Goal: Transaction & Acquisition: Purchase product/service

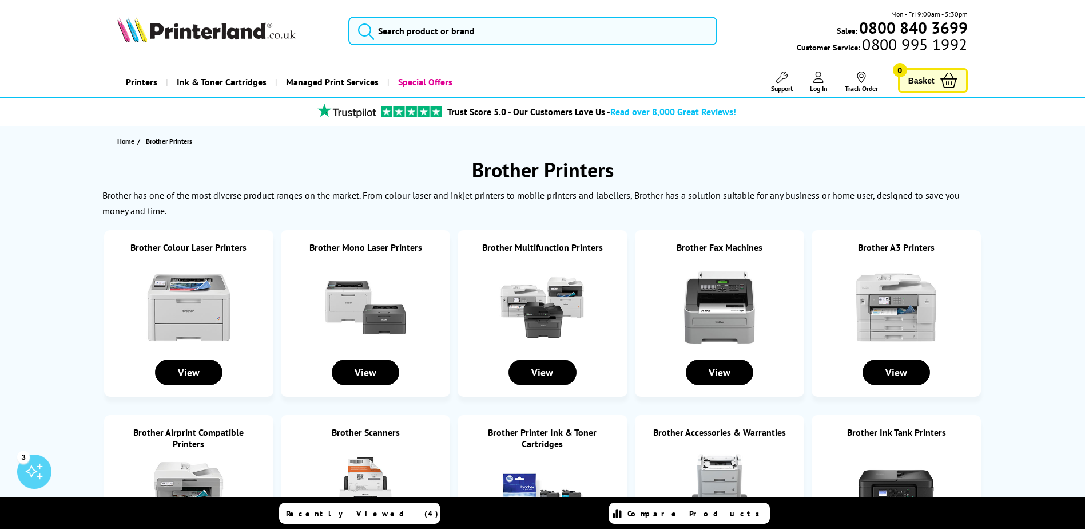
click at [915, 308] on img at bounding box center [897, 307] width 86 height 86
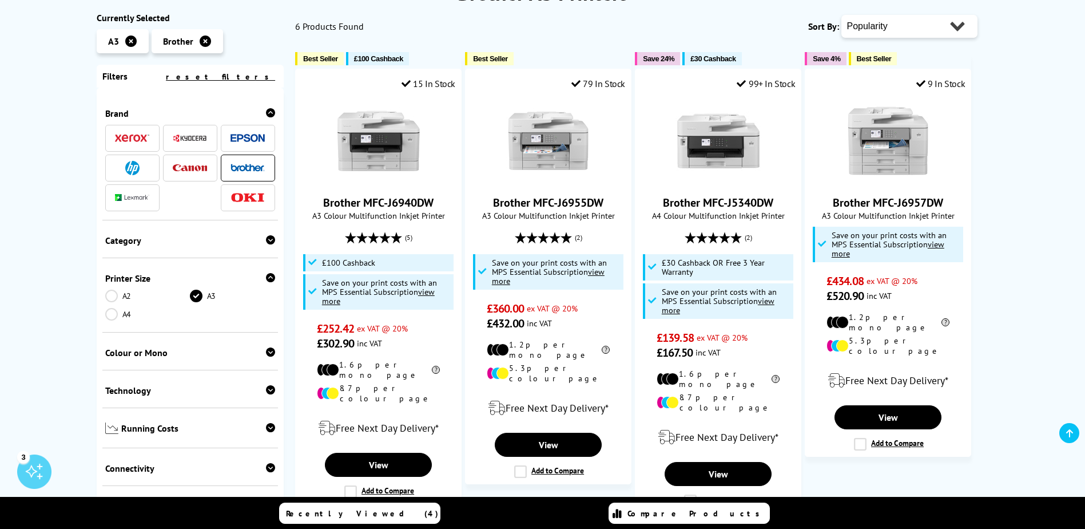
scroll to position [133, 0]
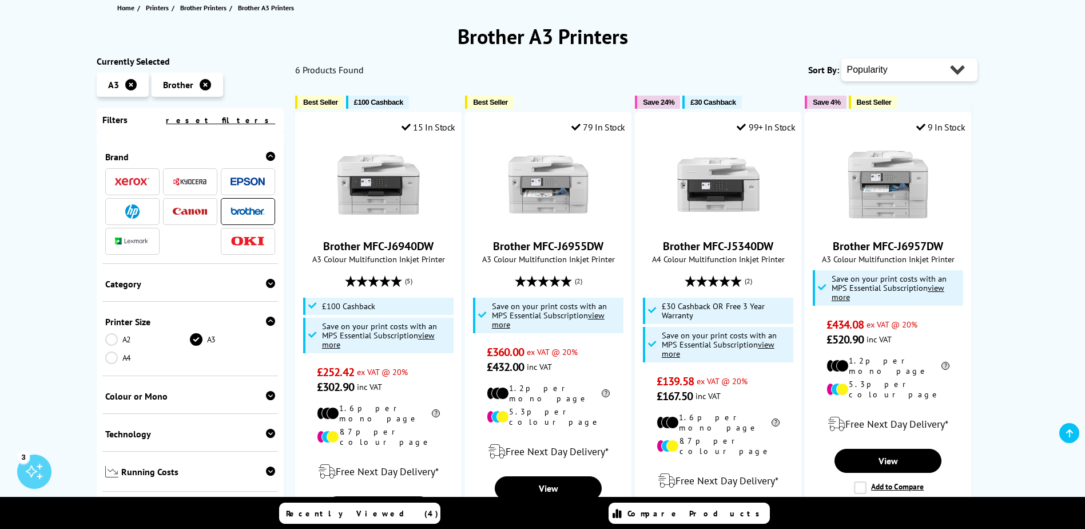
click at [240, 244] on img at bounding box center [248, 241] width 34 height 10
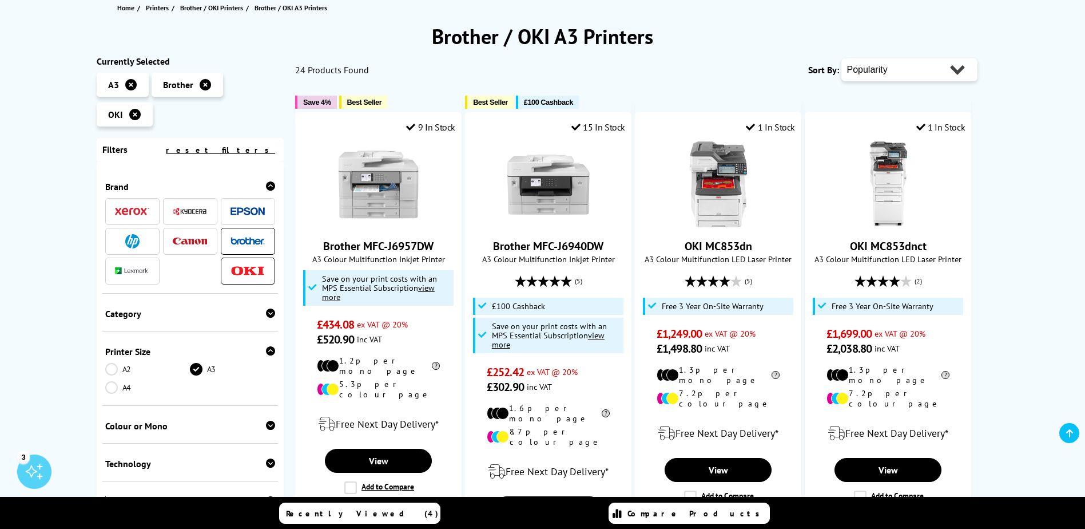
click at [207, 84] on icon at bounding box center [205, 84] width 11 height 11
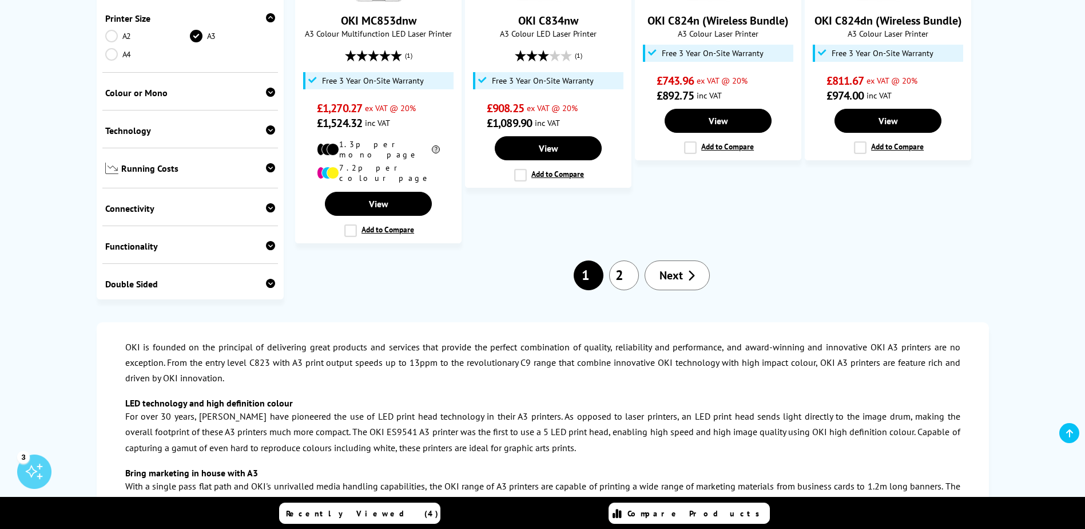
scroll to position [1068, 0]
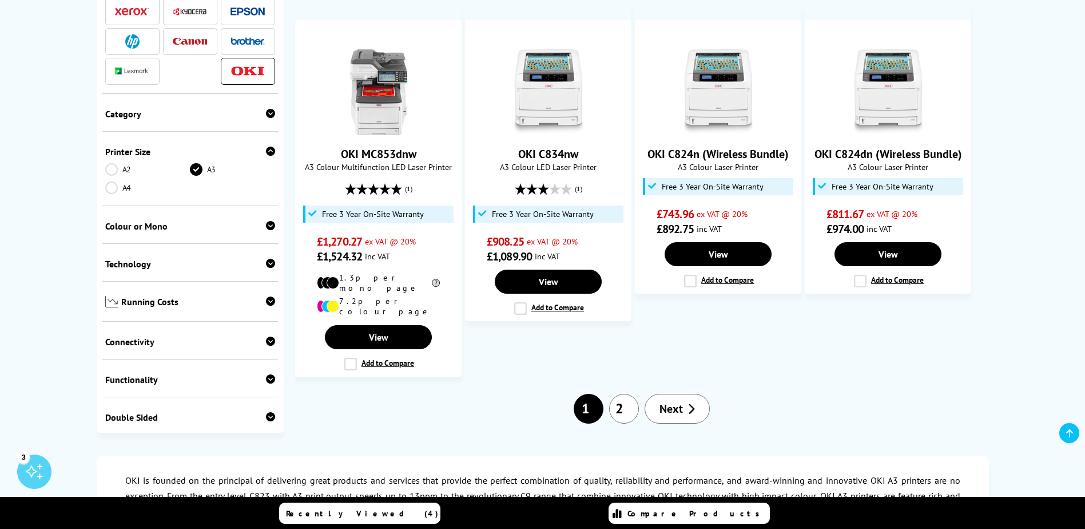
click at [691, 403] on icon at bounding box center [691, 408] width 7 height 11
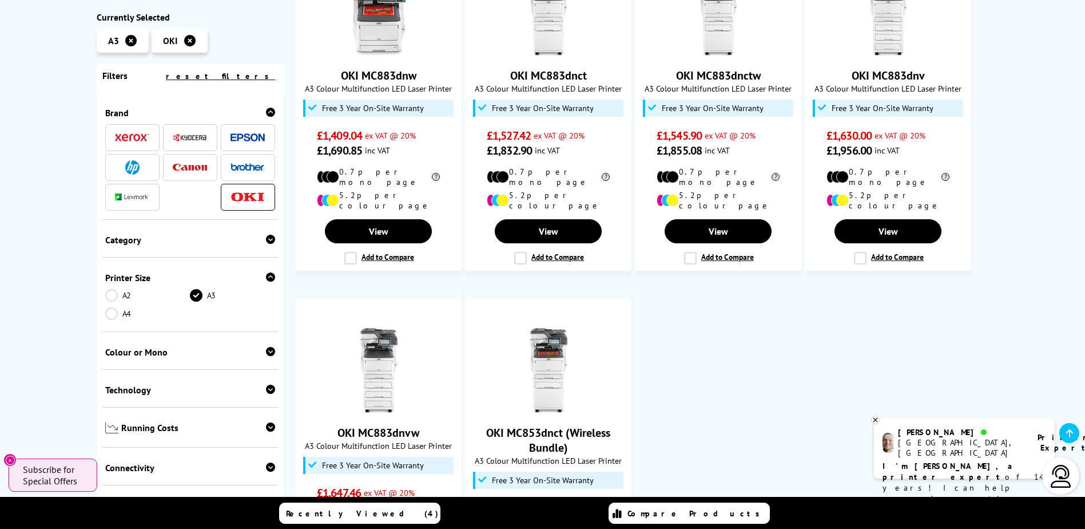
scroll to position [267, 0]
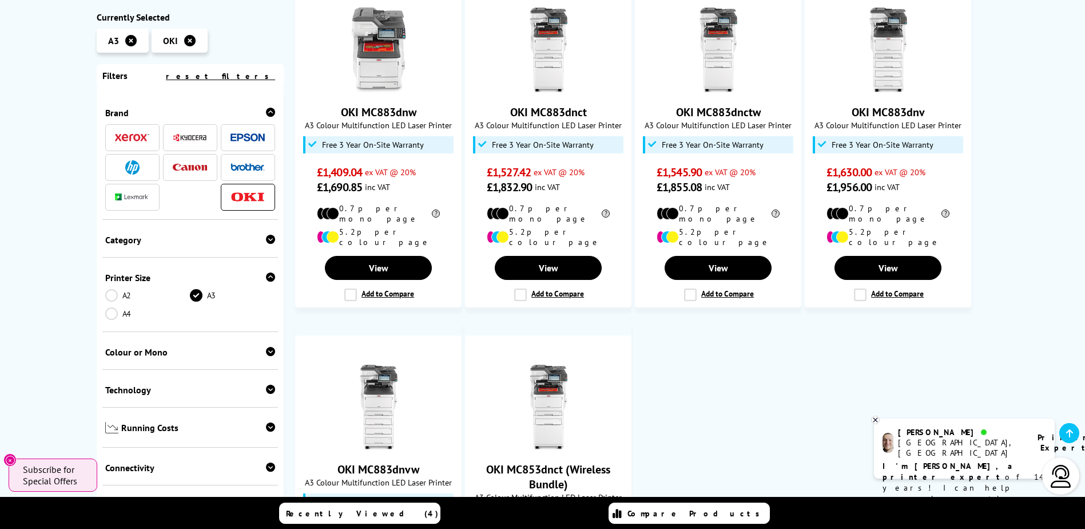
click at [187, 139] on img at bounding box center [190, 137] width 34 height 9
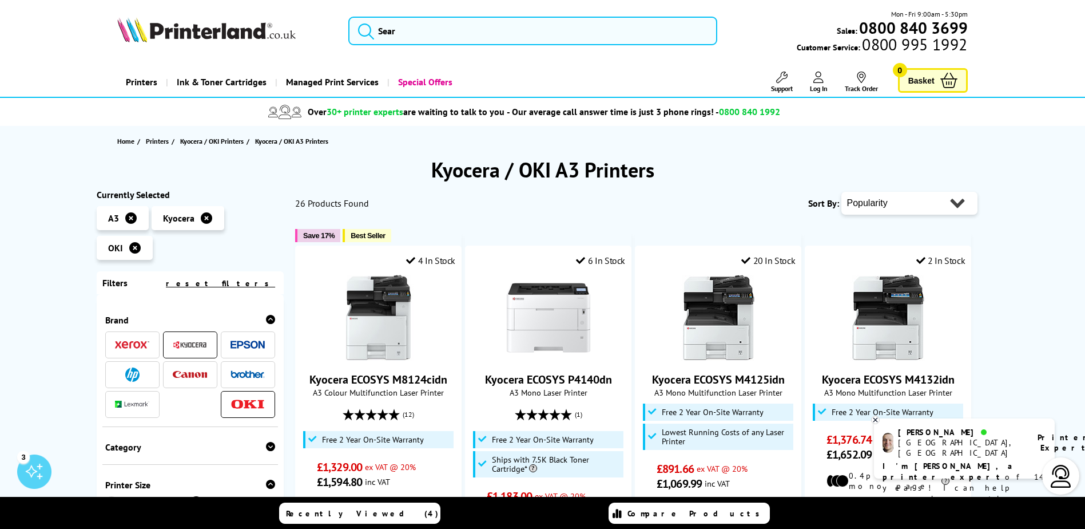
click at [134, 251] on icon at bounding box center [134, 247] width 11 height 11
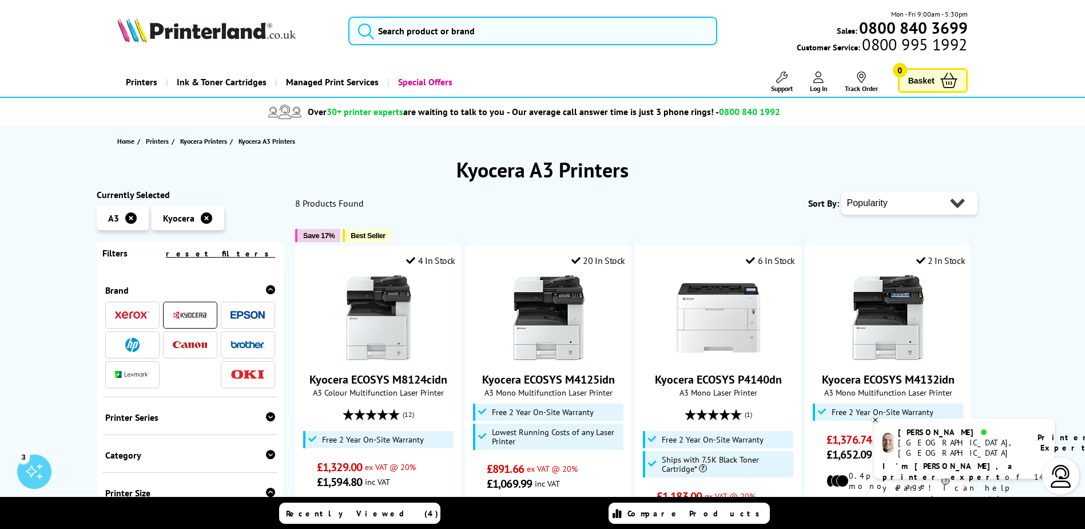
click at [131, 220] on icon at bounding box center [130, 217] width 11 height 11
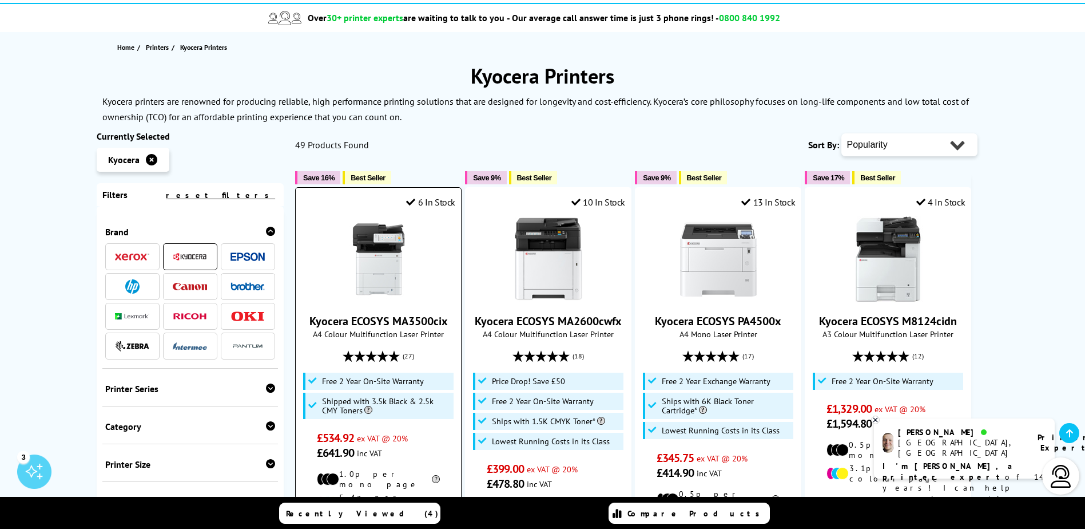
scroll to position [133, 0]
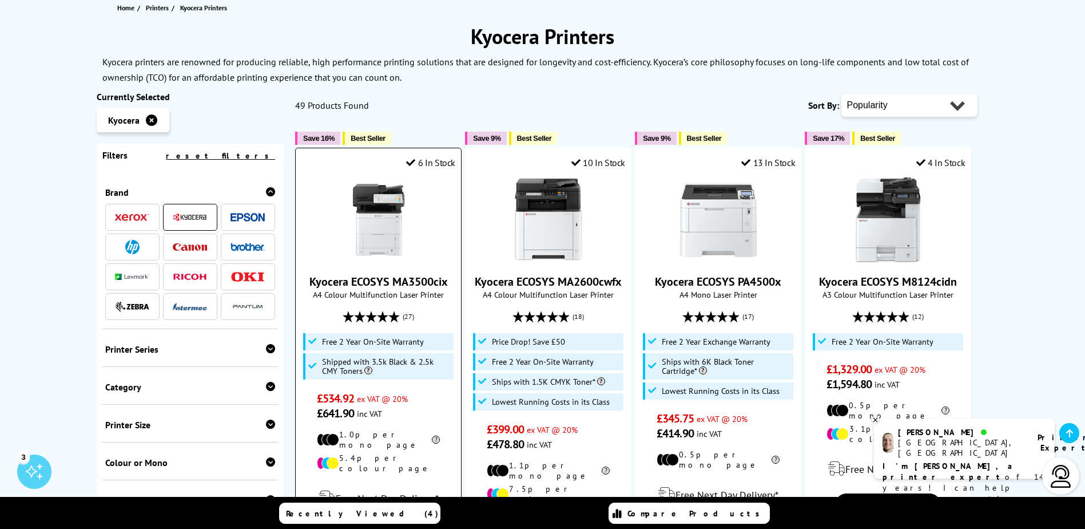
click at [378, 241] on img at bounding box center [379, 220] width 86 height 86
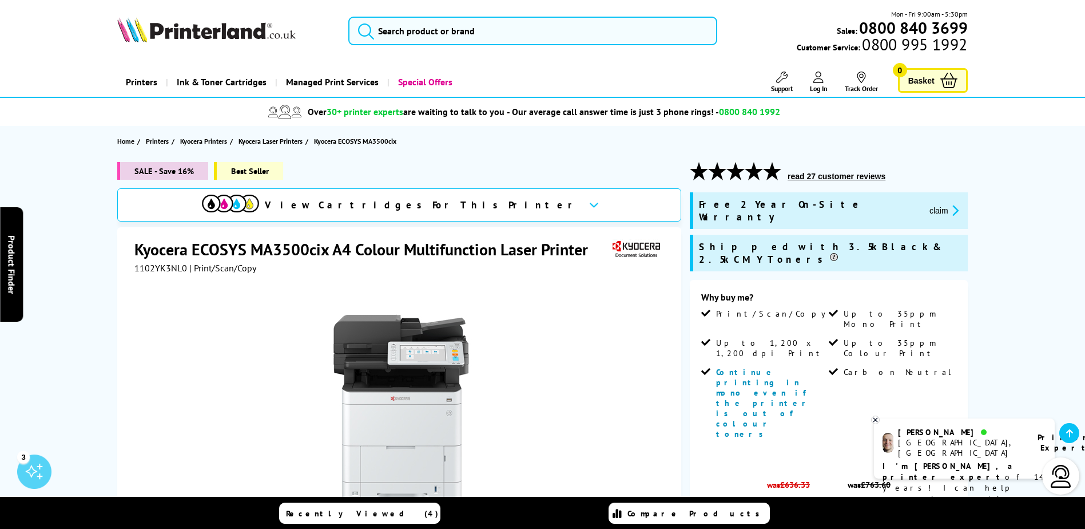
scroll to position [133, 0]
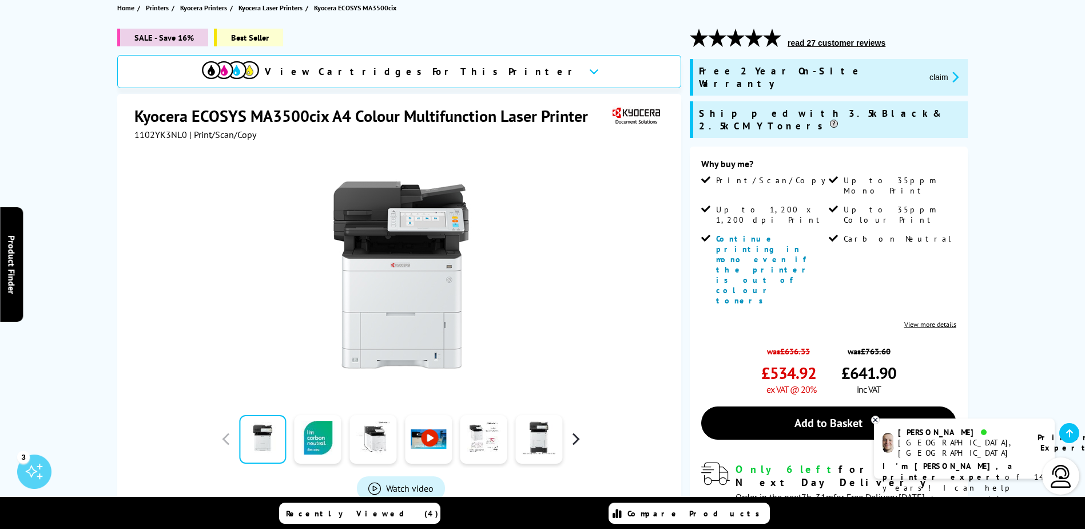
click at [574, 443] on button "button" at bounding box center [575, 438] width 17 height 17
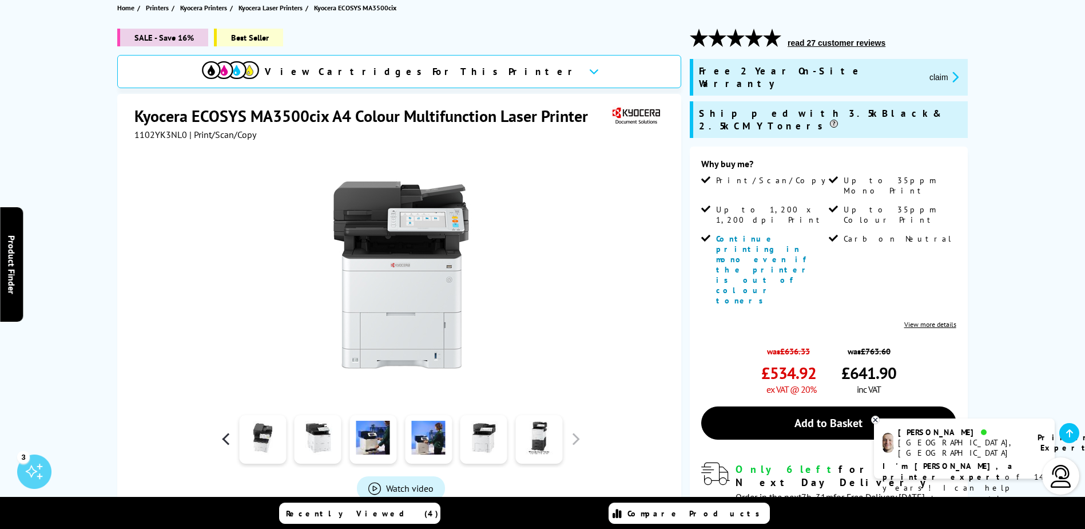
click at [223, 442] on button "button" at bounding box center [226, 438] width 17 height 17
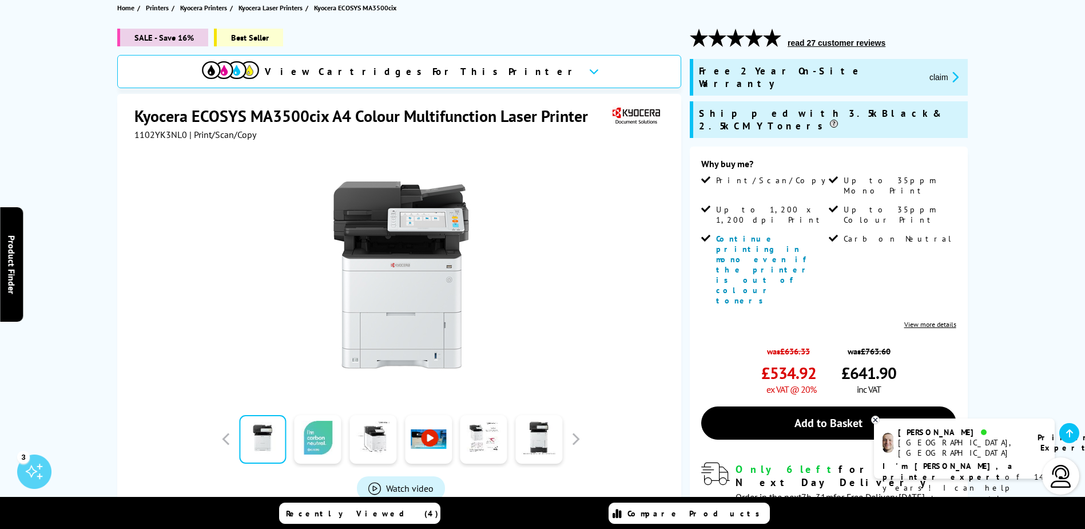
click at [320, 444] on link at bounding box center [318, 439] width 47 height 49
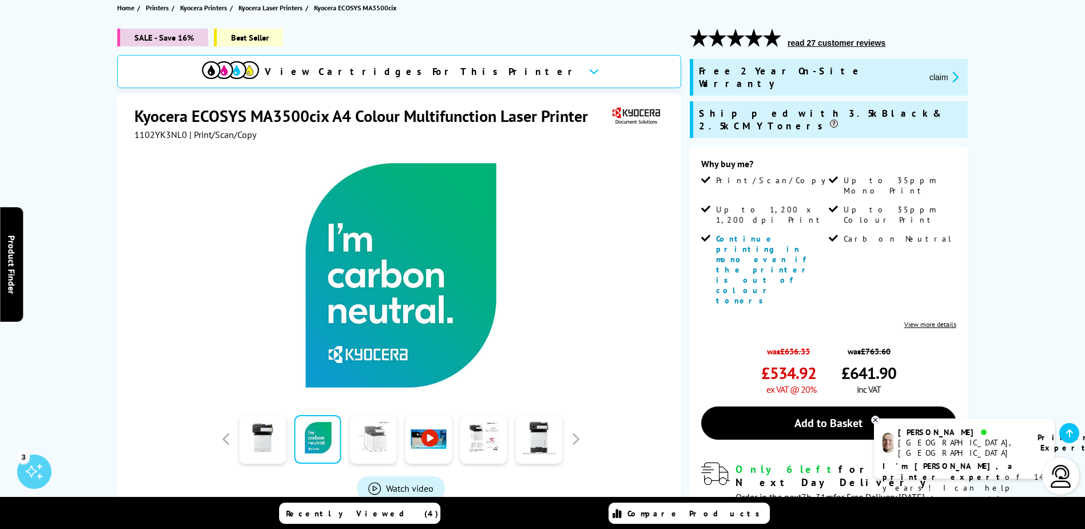
click at [367, 443] on link at bounding box center [373, 439] width 47 height 49
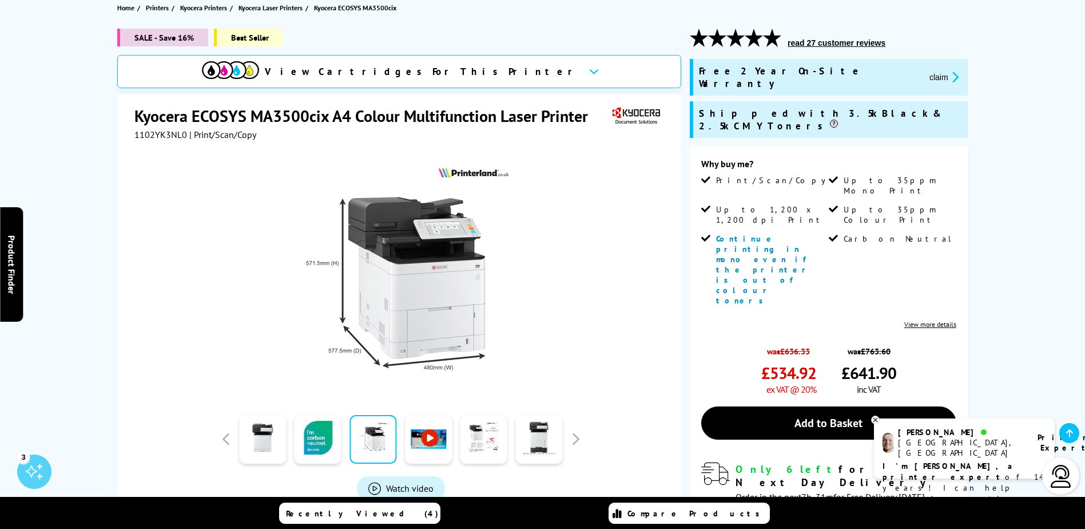
click at [421, 445] on link at bounding box center [428, 439] width 47 height 49
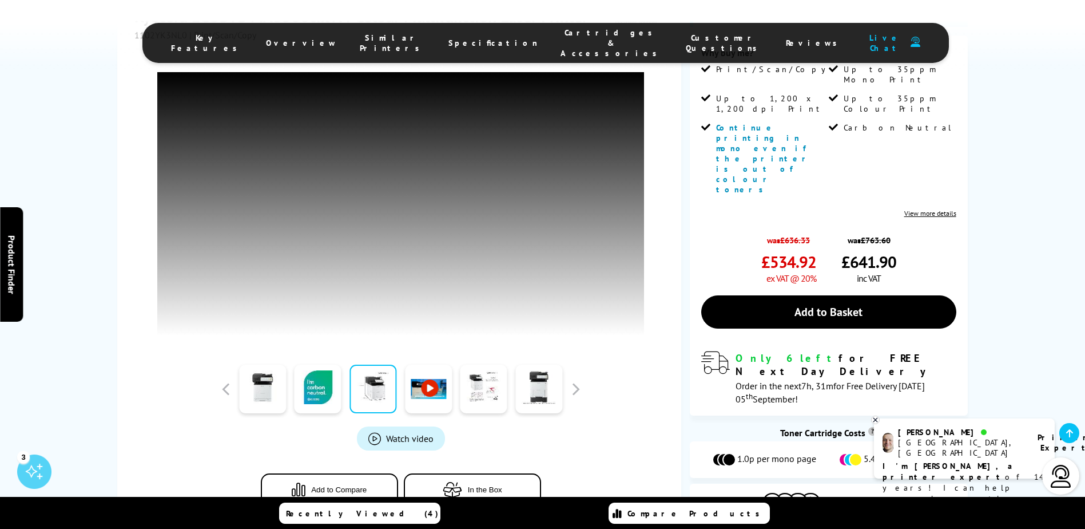
scroll to position [267, 0]
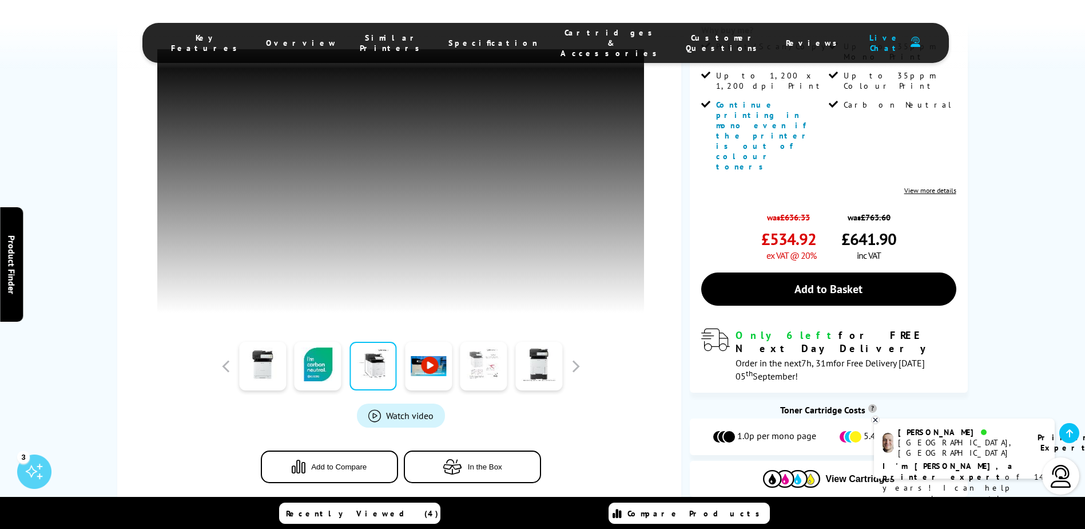
click at [480, 363] on link at bounding box center [484, 366] width 47 height 49
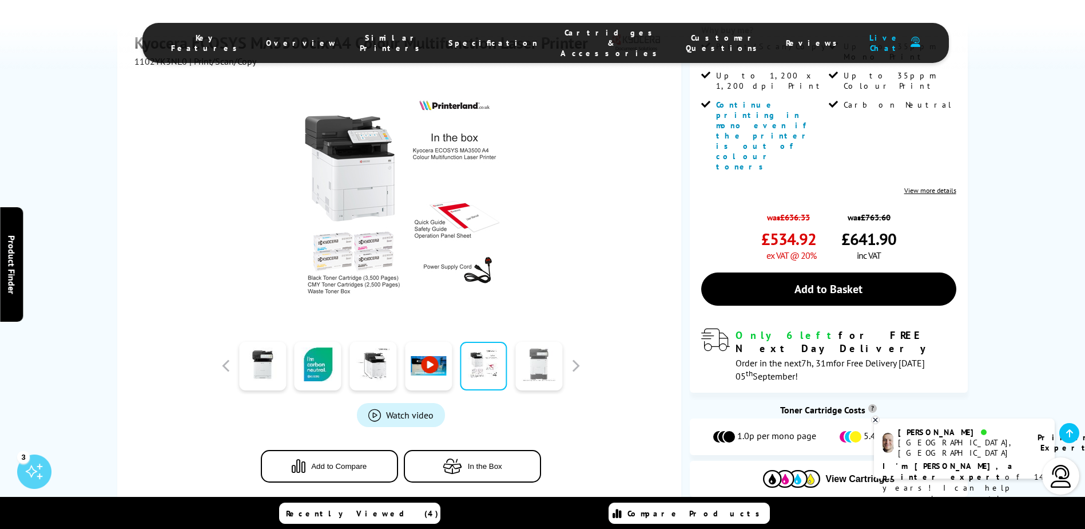
click at [538, 342] on link at bounding box center [539, 366] width 47 height 49
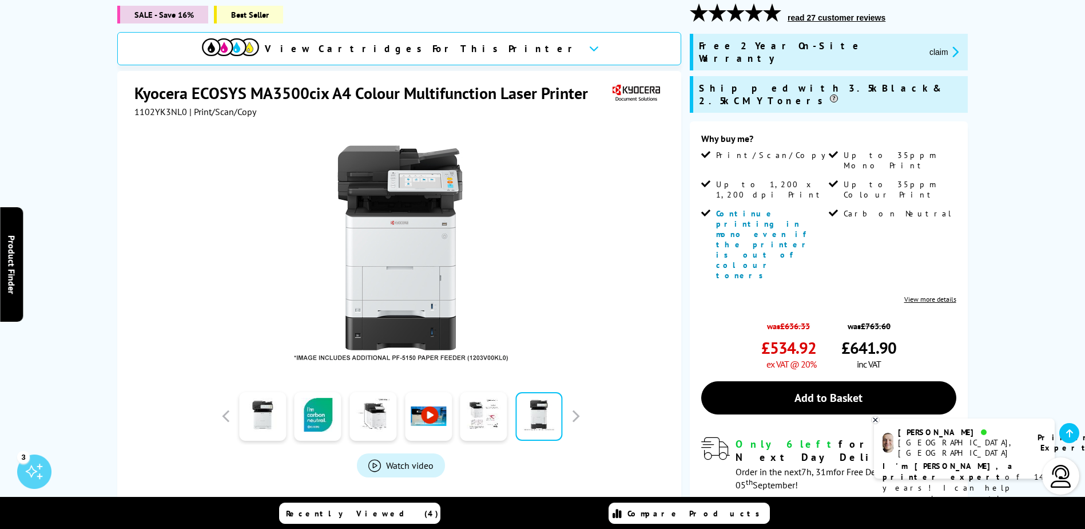
scroll to position [133, 0]
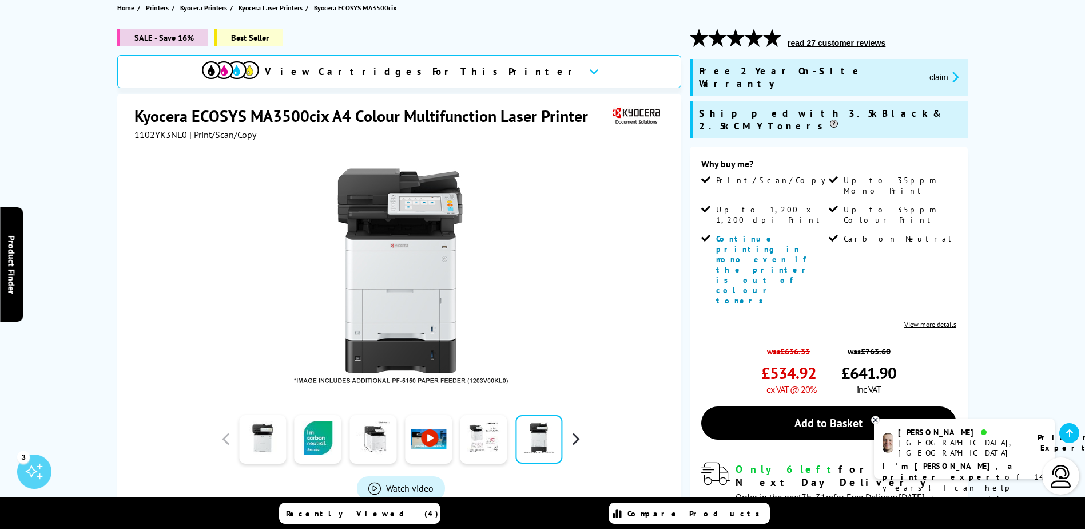
click at [575, 439] on button "button" at bounding box center [575, 438] width 17 height 17
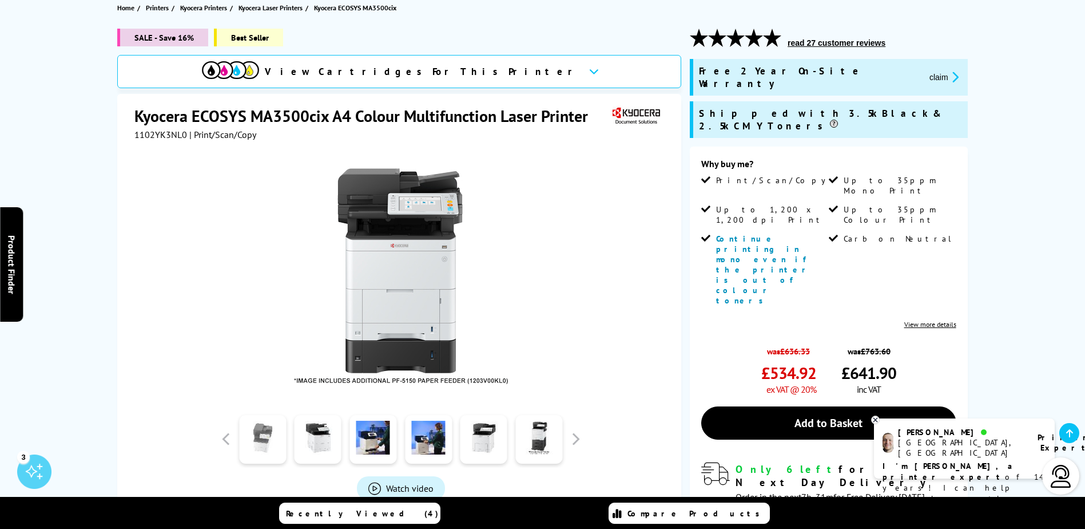
click at [261, 447] on link at bounding box center [262, 439] width 47 height 49
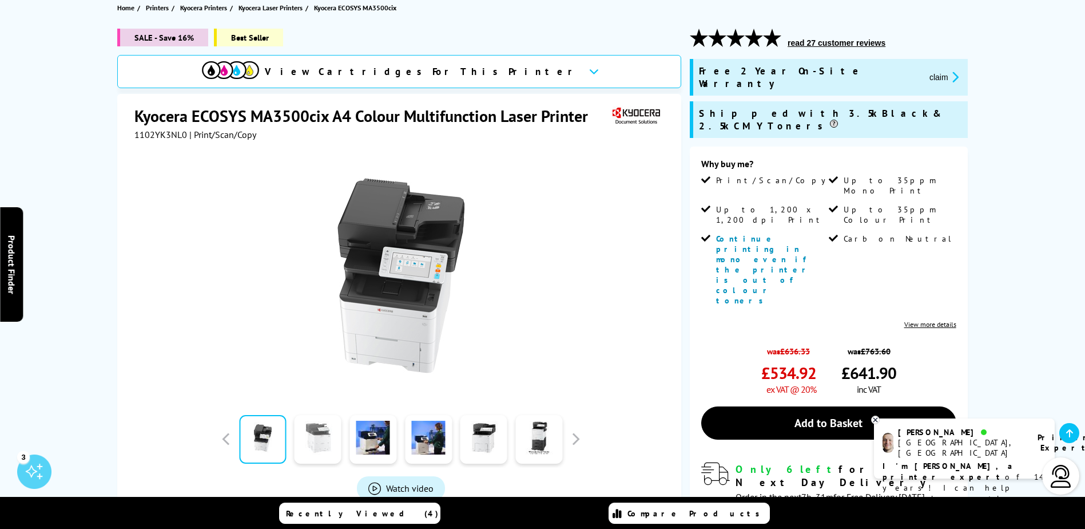
click at [306, 445] on link at bounding box center [318, 439] width 47 height 49
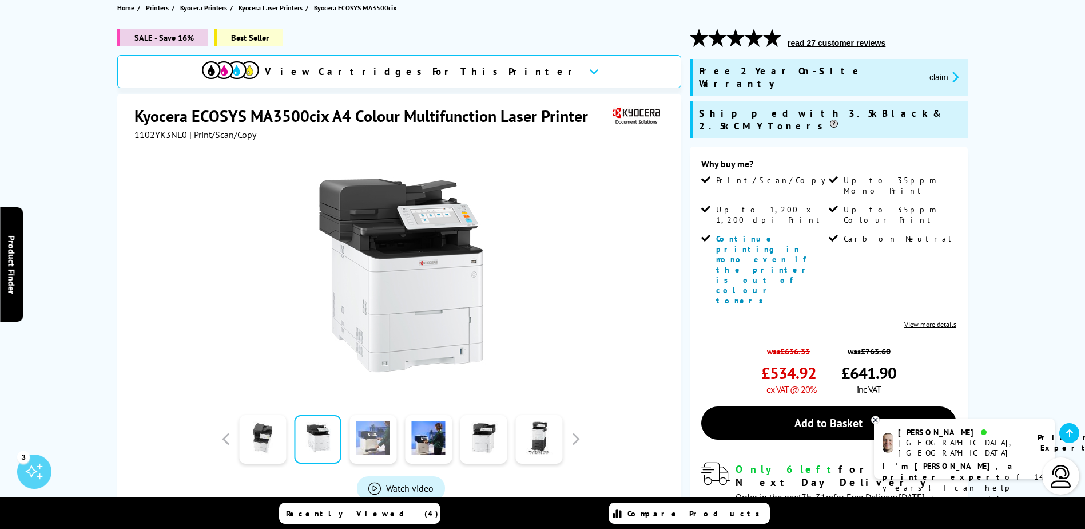
click at [375, 446] on link at bounding box center [373, 439] width 47 height 49
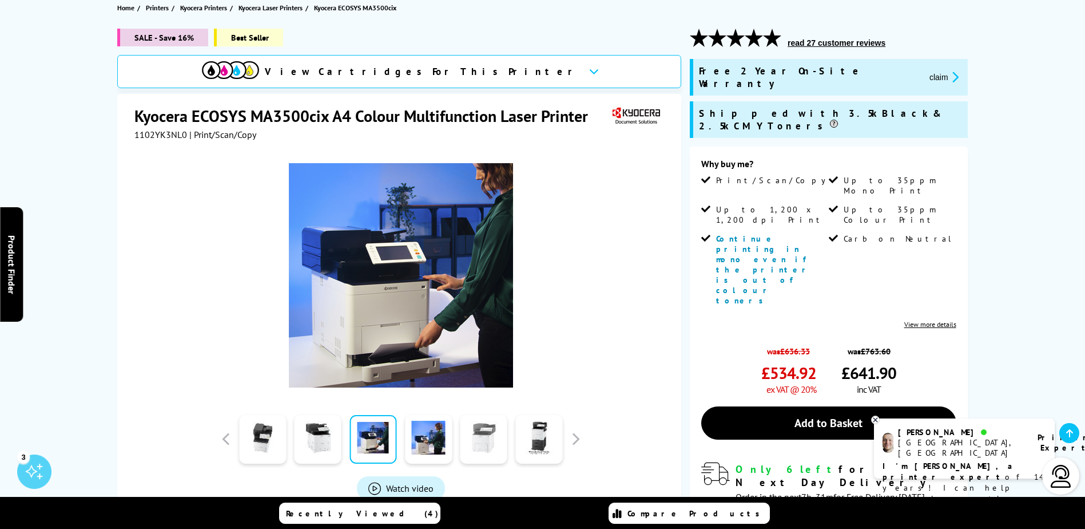
click at [467, 443] on link at bounding box center [484, 439] width 47 height 49
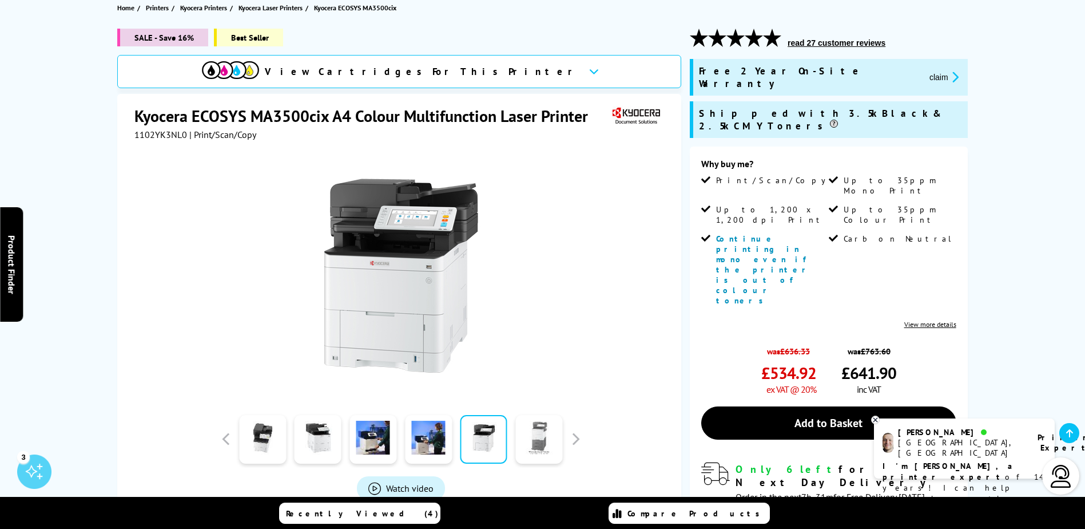
click at [532, 446] on link at bounding box center [539, 439] width 47 height 49
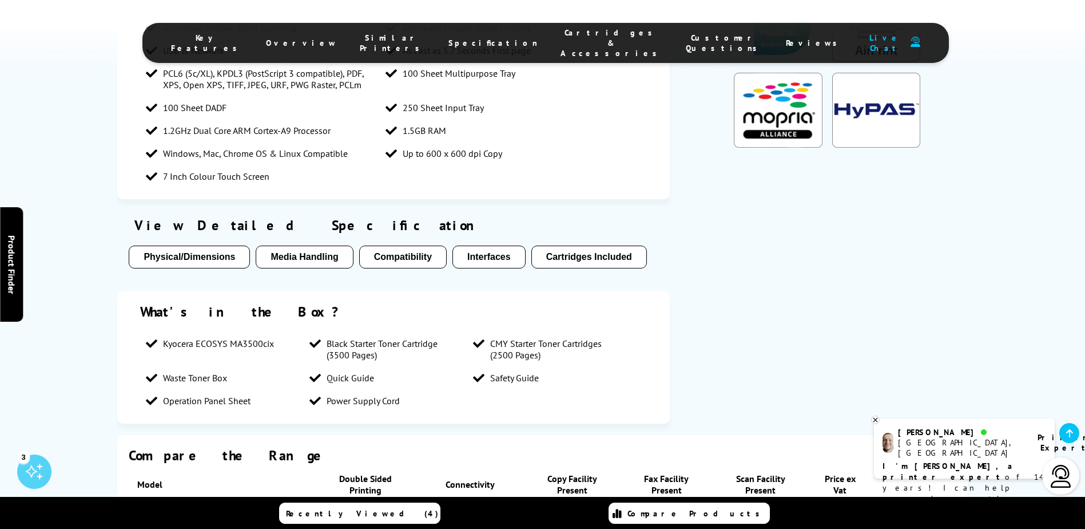
scroll to position [1202, 0]
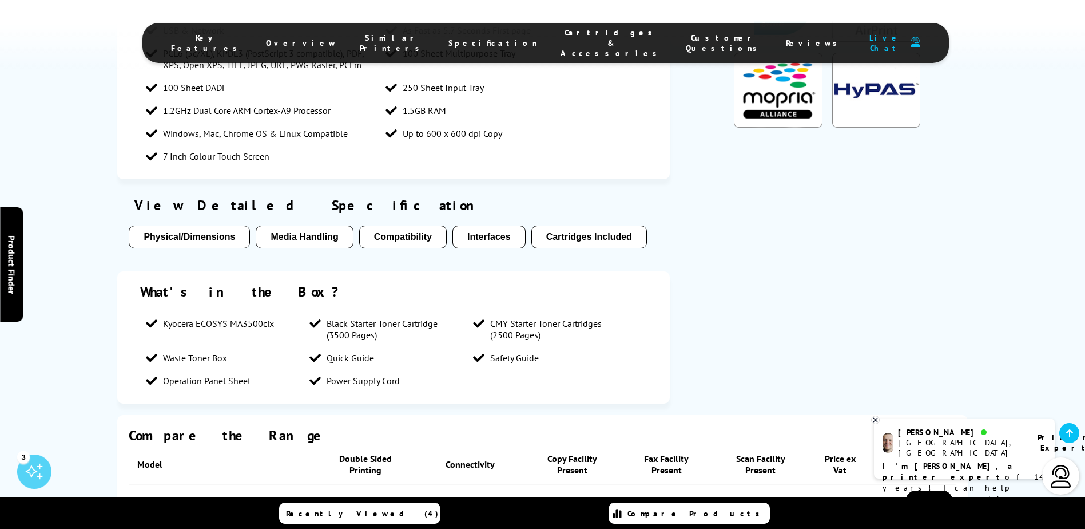
click at [327, 225] on button "Media Handling" at bounding box center [304, 236] width 97 height 23
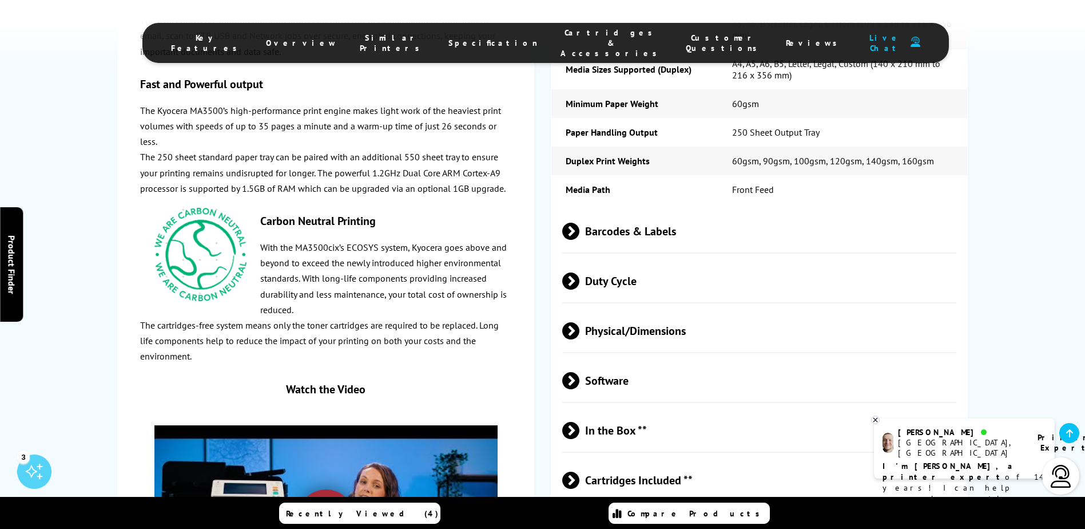
scroll to position [2757, 0]
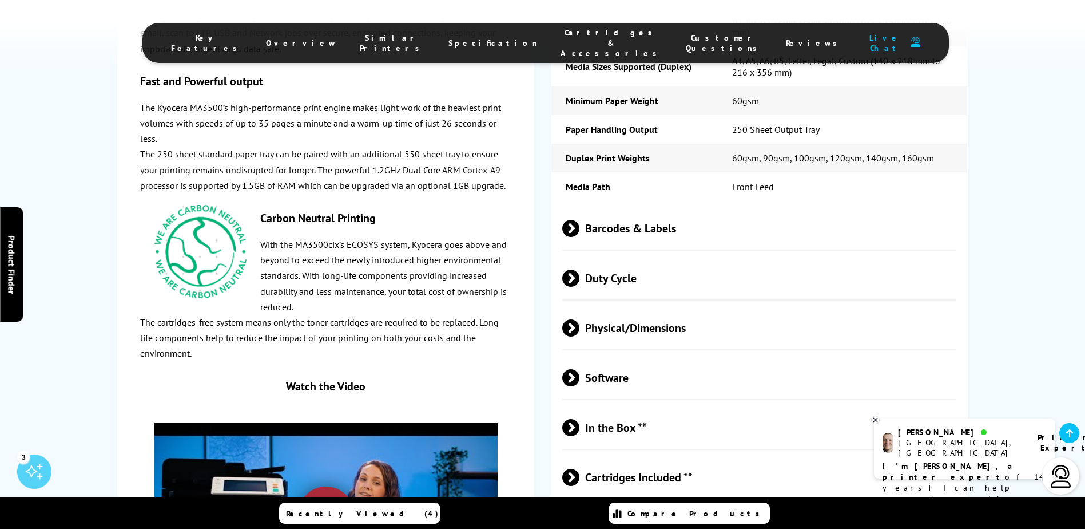
click at [561, 39] on span "Cartridges & Accessories" at bounding box center [612, 42] width 102 height 31
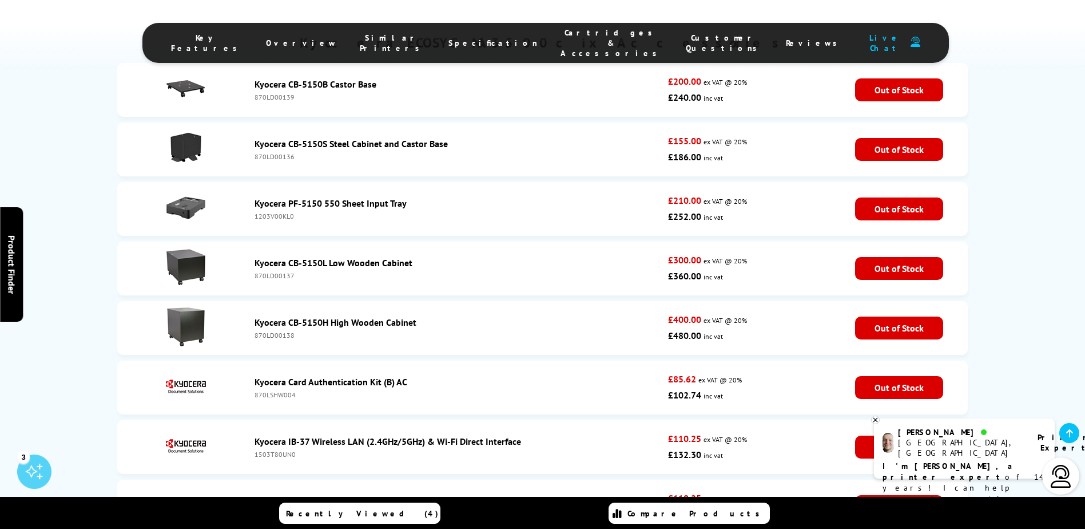
scroll to position [4575, 0]
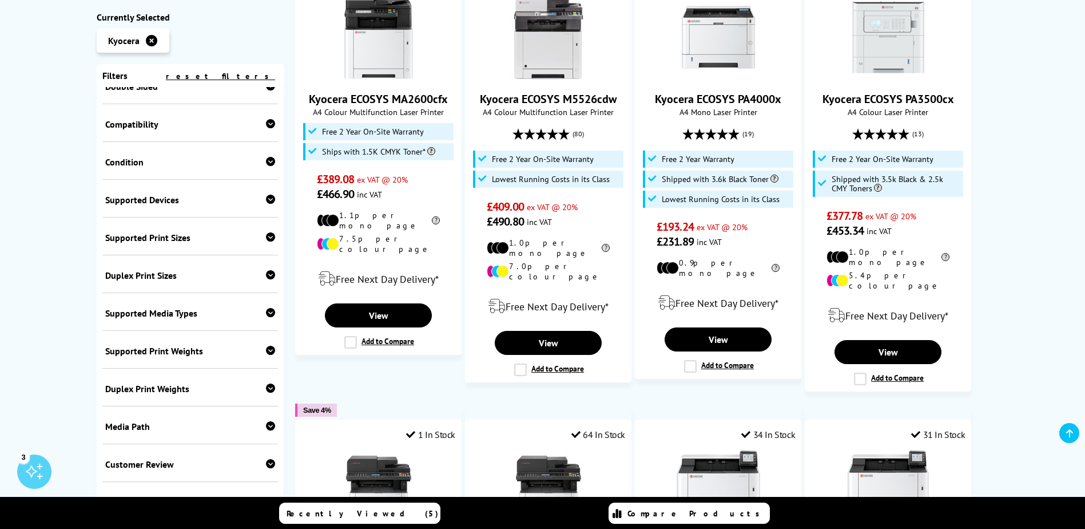
scroll to position [527, 0]
click at [266, 385] on icon at bounding box center [270, 386] width 9 height 9
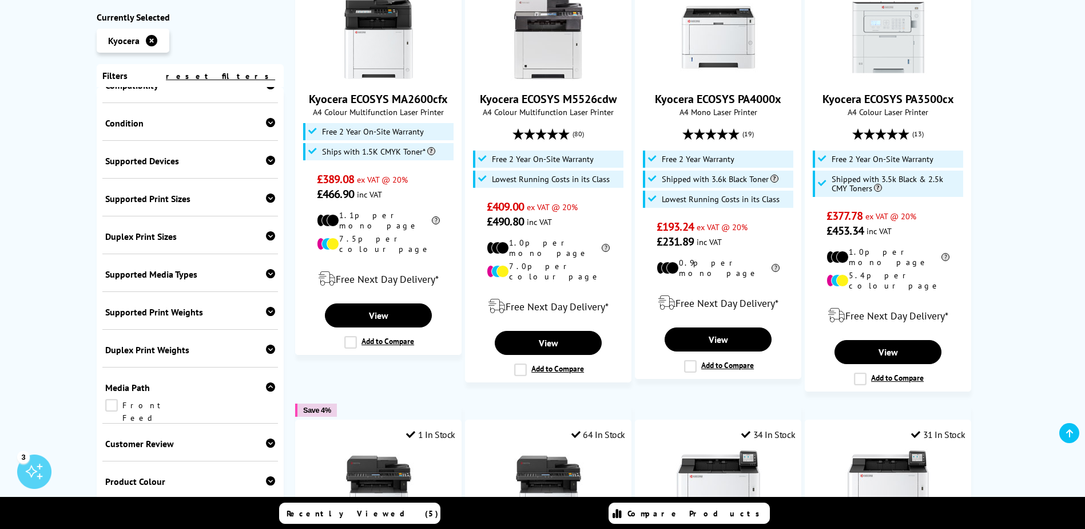
click at [268, 386] on icon at bounding box center [270, 386] width 9 height 9
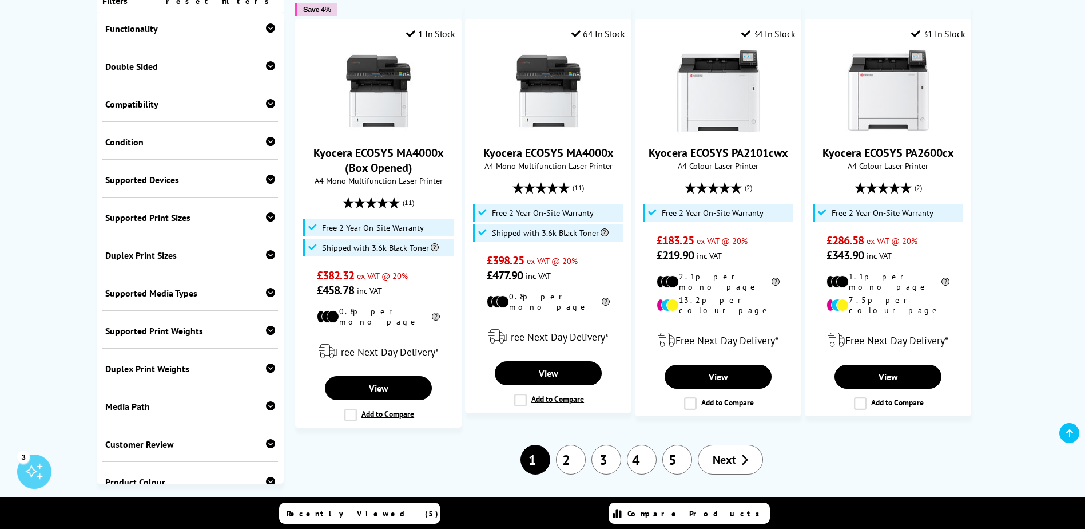
scroll to position [394, 0]
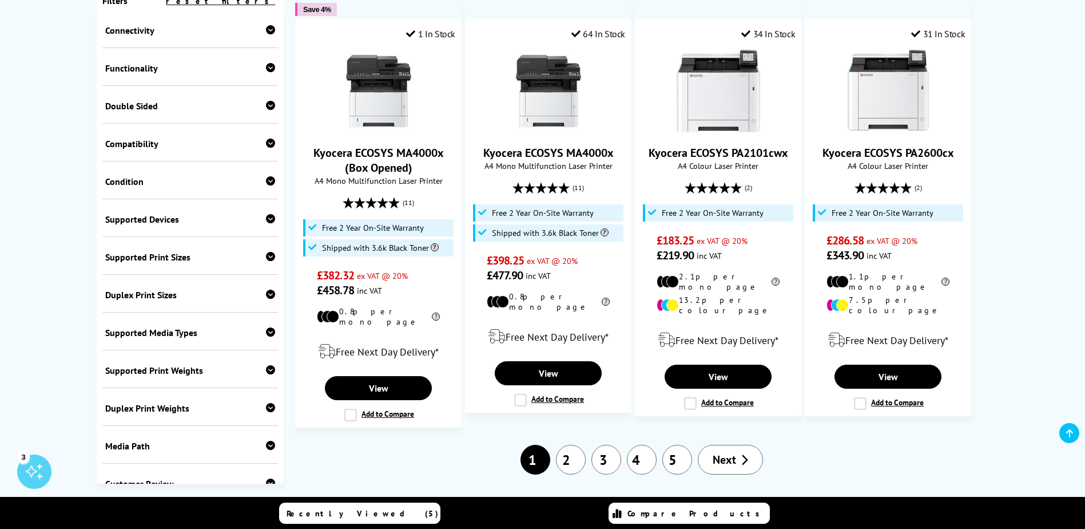
click at [720, 452] on span "Next" at bounding box center [724, 459] width 23 height 15
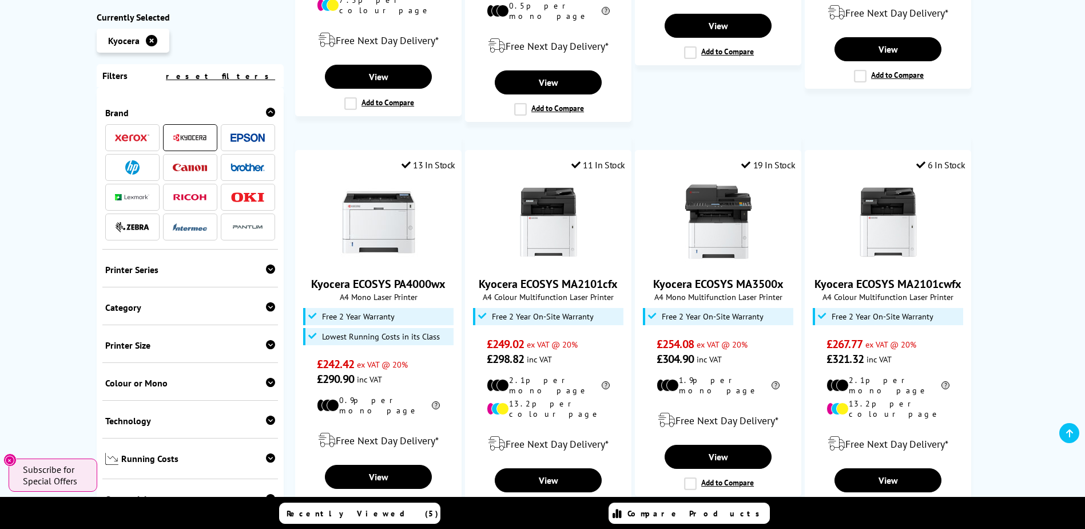
scroll to position [534, 0]
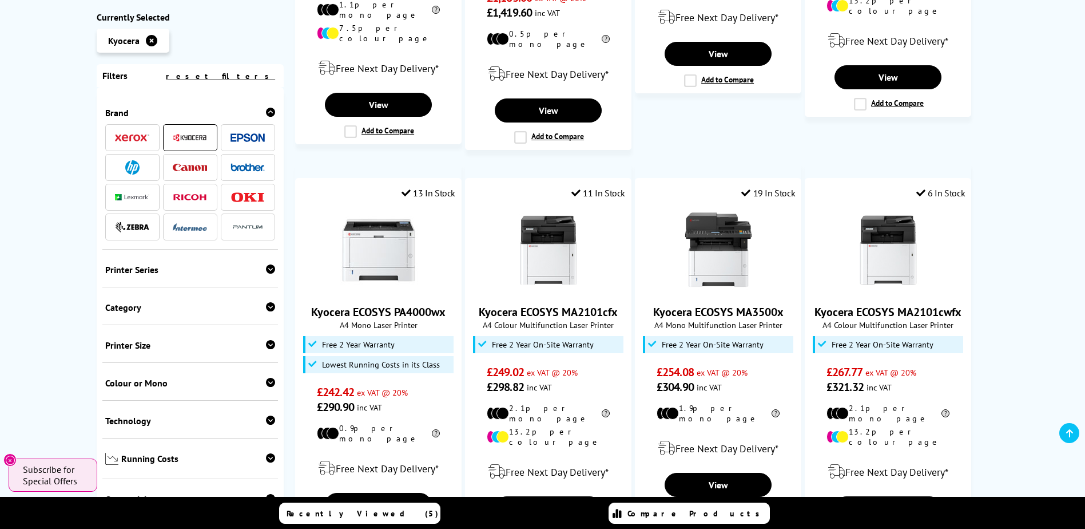
click at [140, 135] on img at bounding box center [132, 138] width 34 height 8
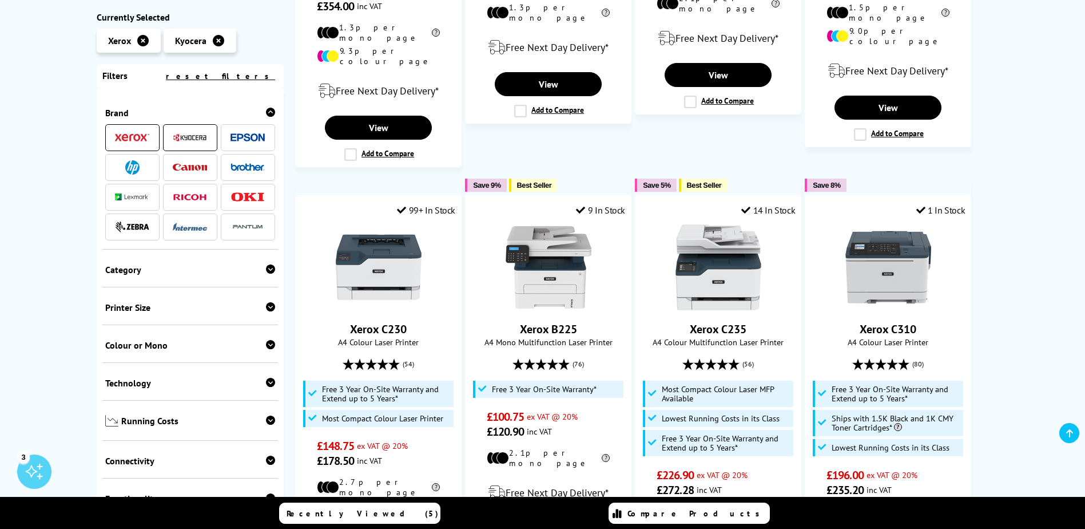
click at [217, 38] on icon at bounding box center [218, 40] width 11 height 11
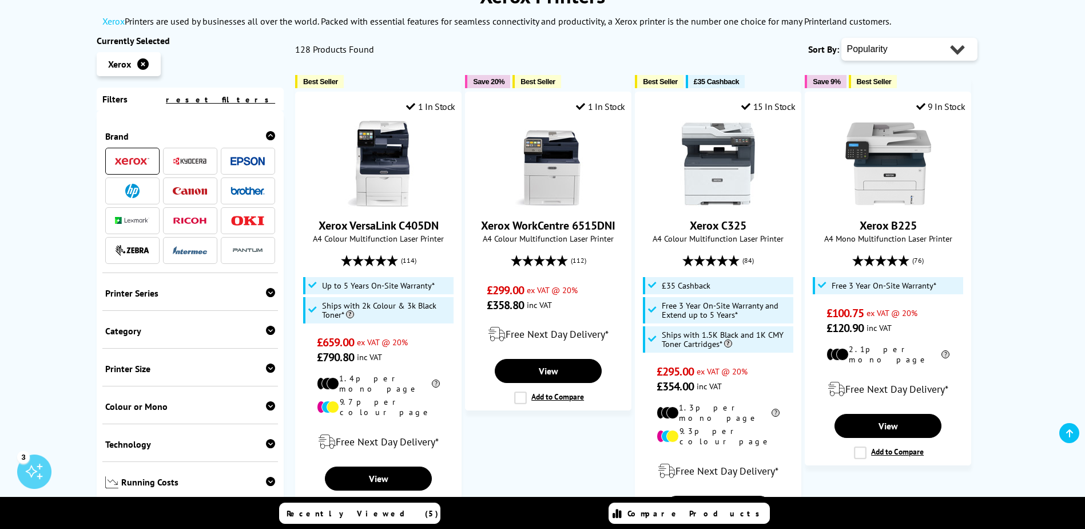
scroll to position [133, 0]
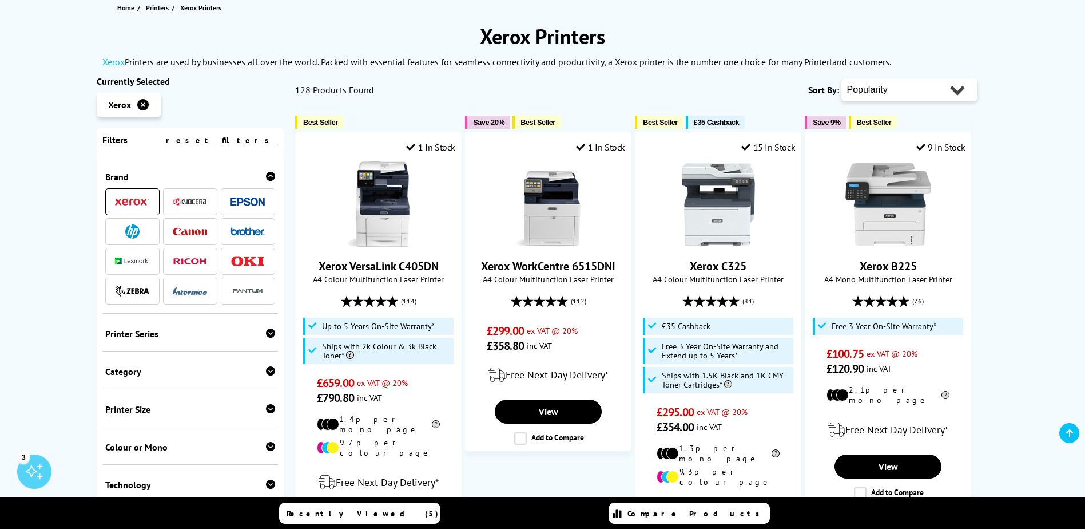
click at [219, 452] on span "Colour or Mono" at bounding box center [190, 446] width 171 height 11
click at [113, 464] on link "Colour" at bounding box center [147, 464] width 85 height 13
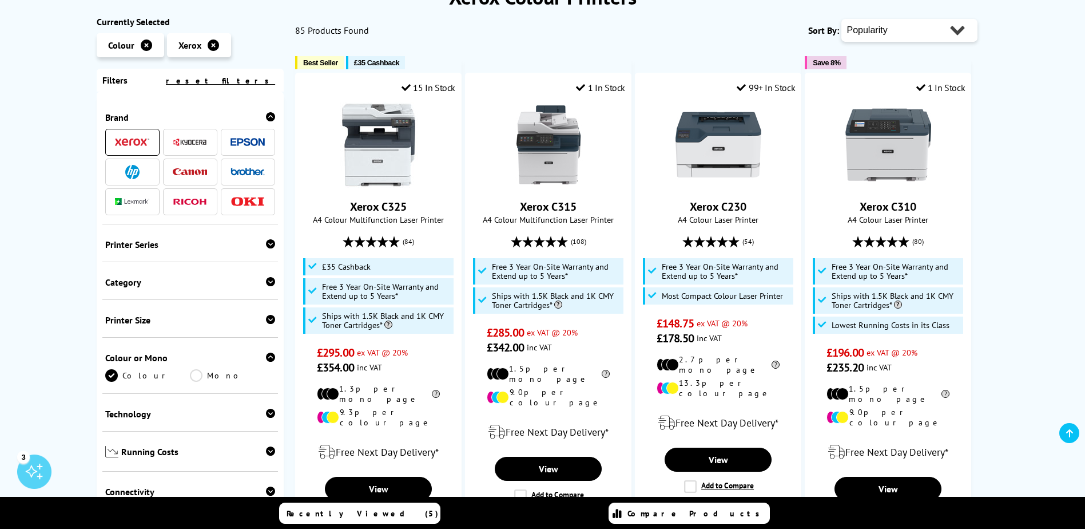
scroll to position [133, 0]
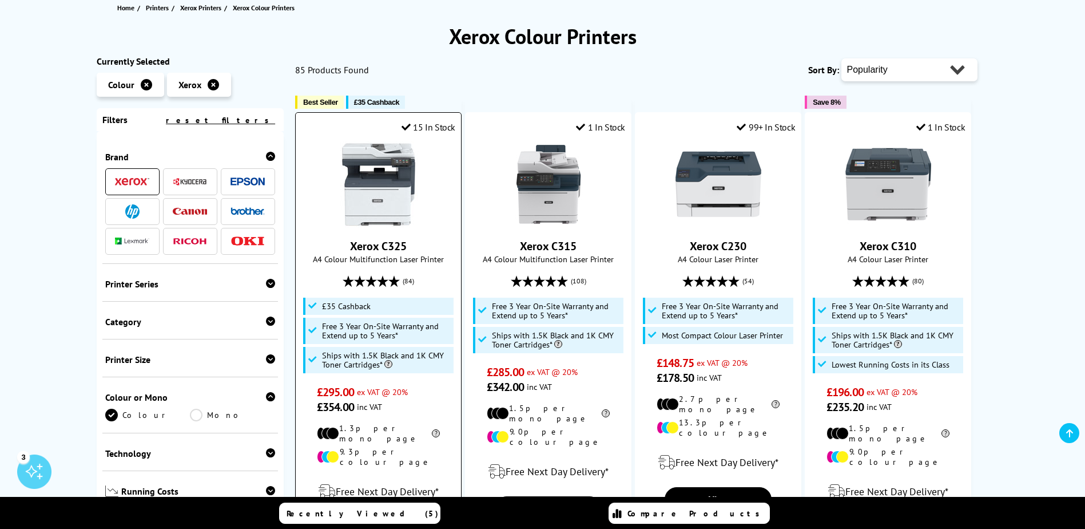
click at [401, 215] on img at bounding box center [379, 184] width 86 height 86
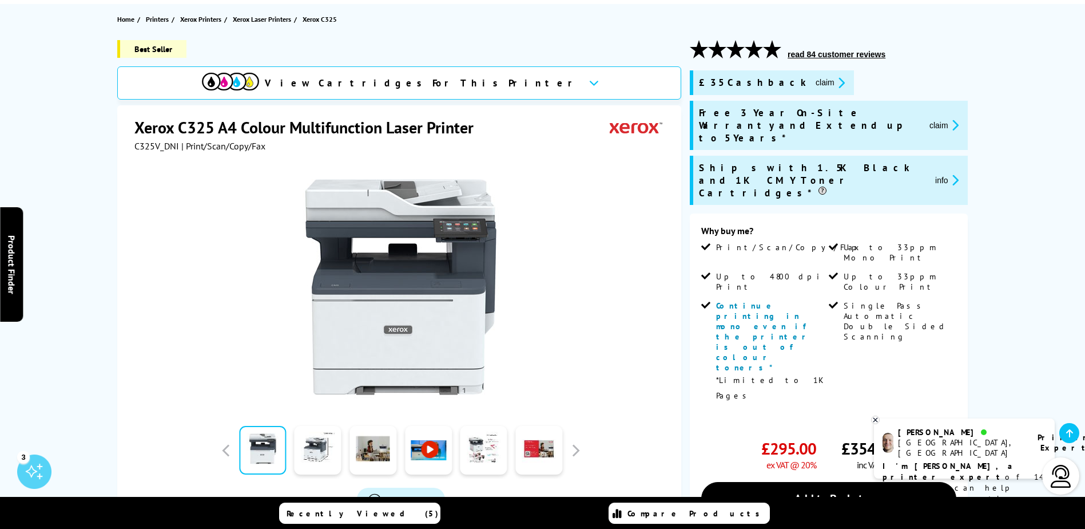
scroll to position [133, 0]
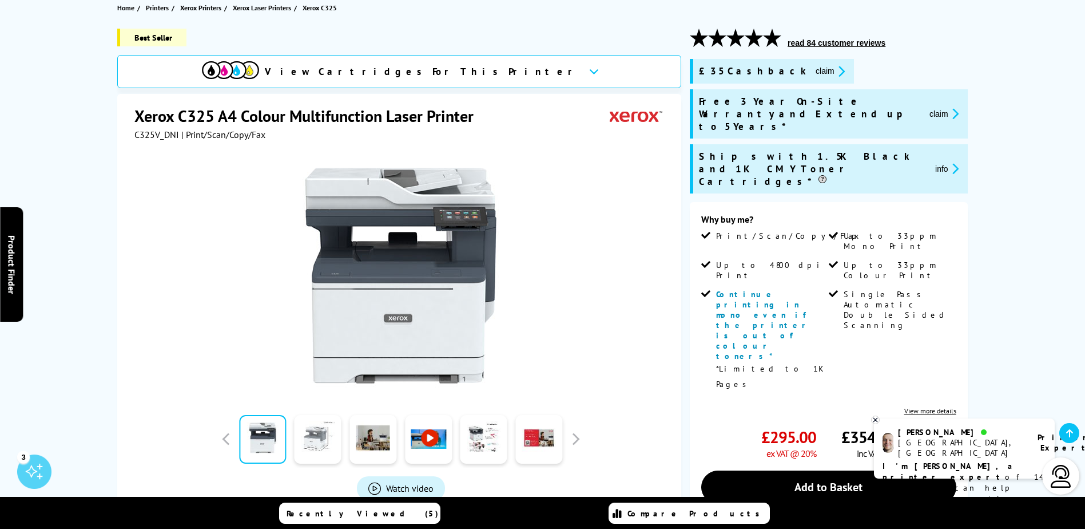
click at [315, 441] on link at bounding box center [318, 439] width 47 height 49
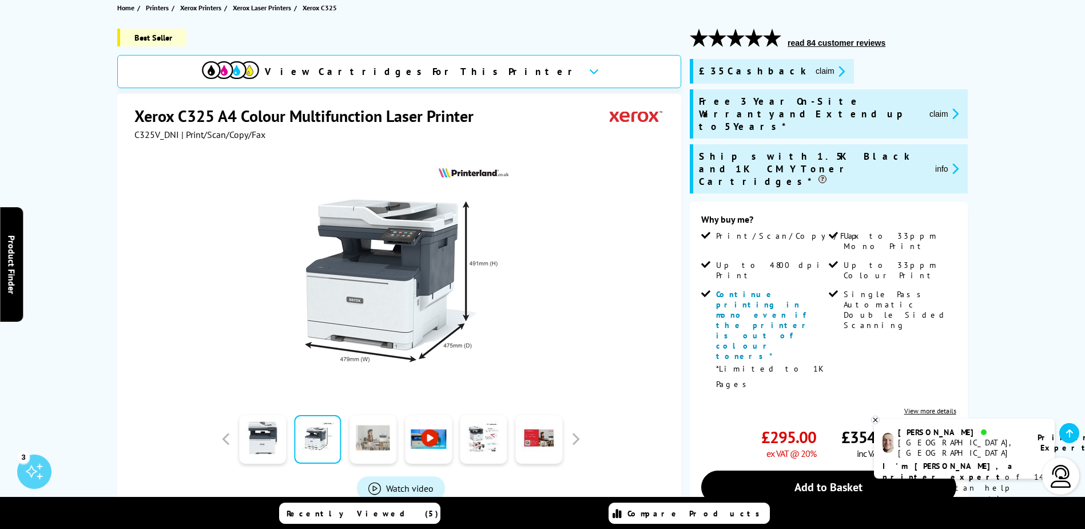
click at [379, 439] on link at bounding box center [373, 439] width 47 height 49
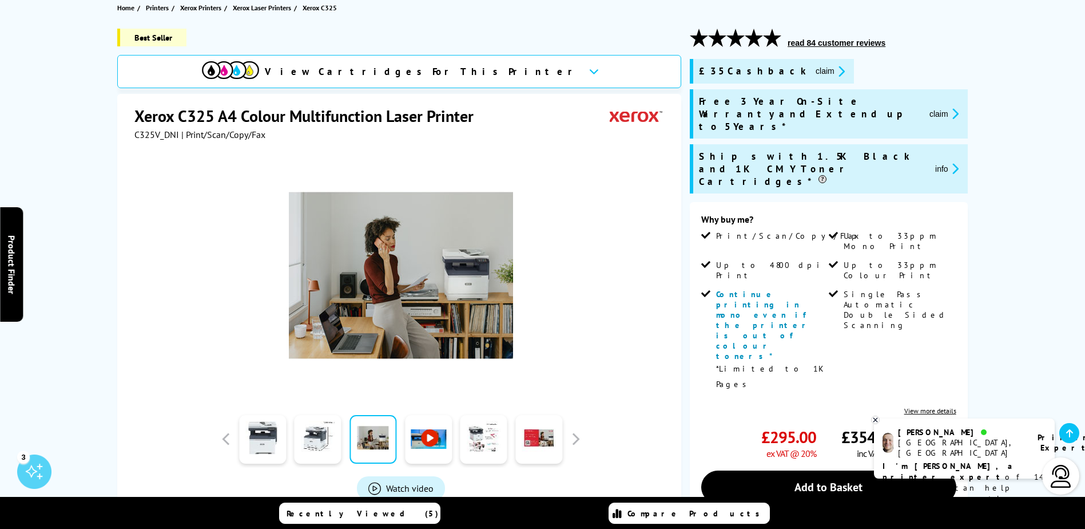
click at [418, 439] on link at bounding box center [428, 439] width 47 height 49
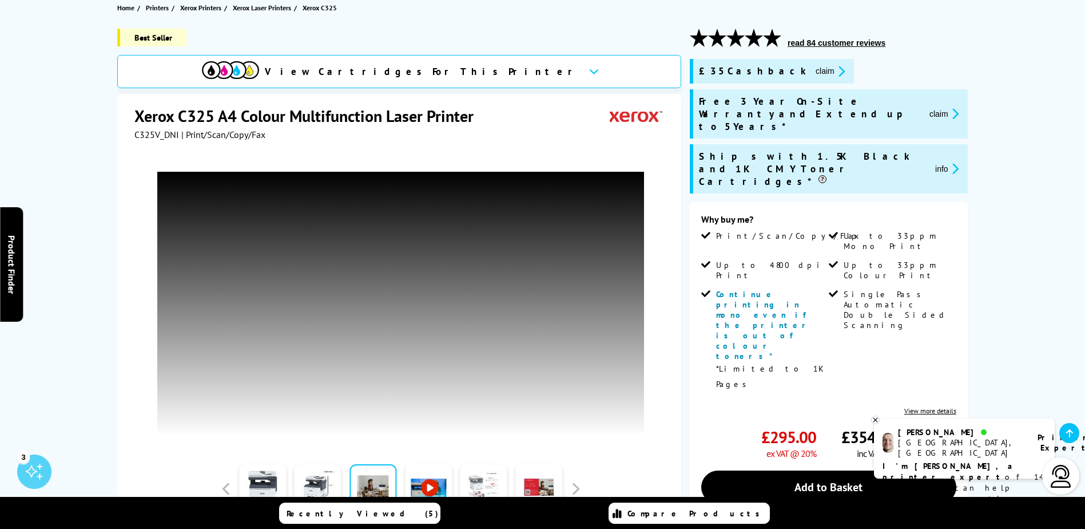
click at [482, 484] on link at bounding box center [484, 488] width 47 height 49
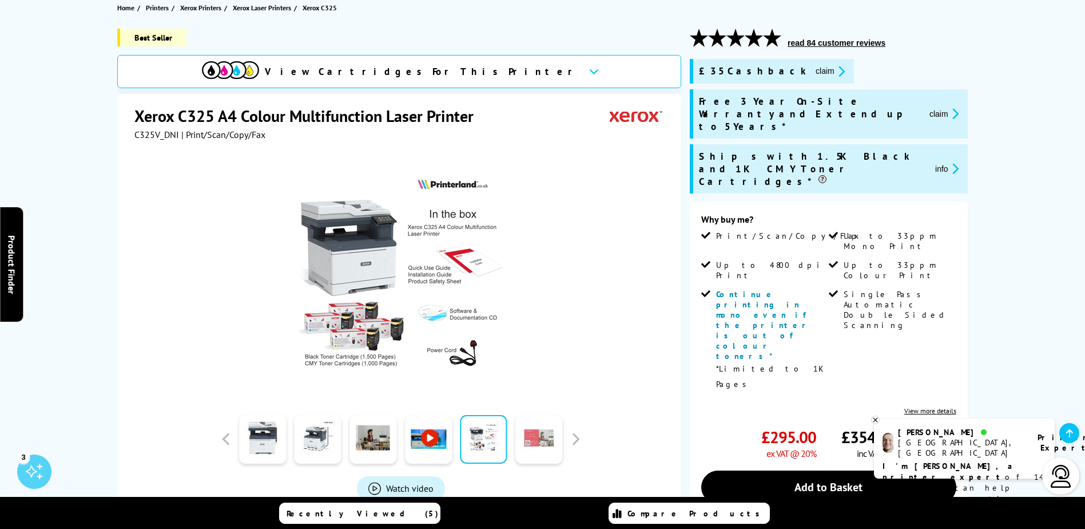
click at [538, 443] on link at bounding box center [539, 439] width 47 height 49
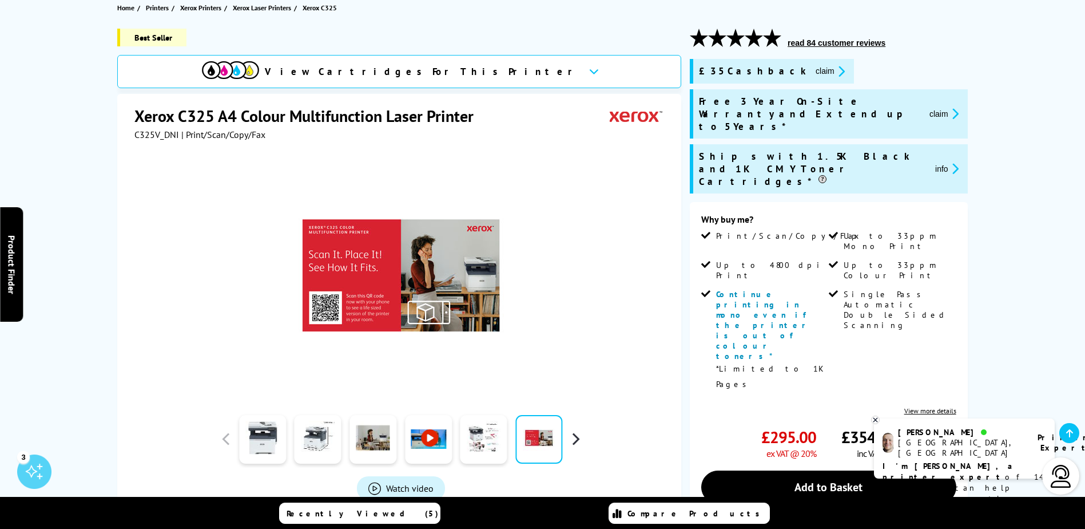
click at [576, 442] on button "button" at bounding box center [575, 438] width 17 height 17
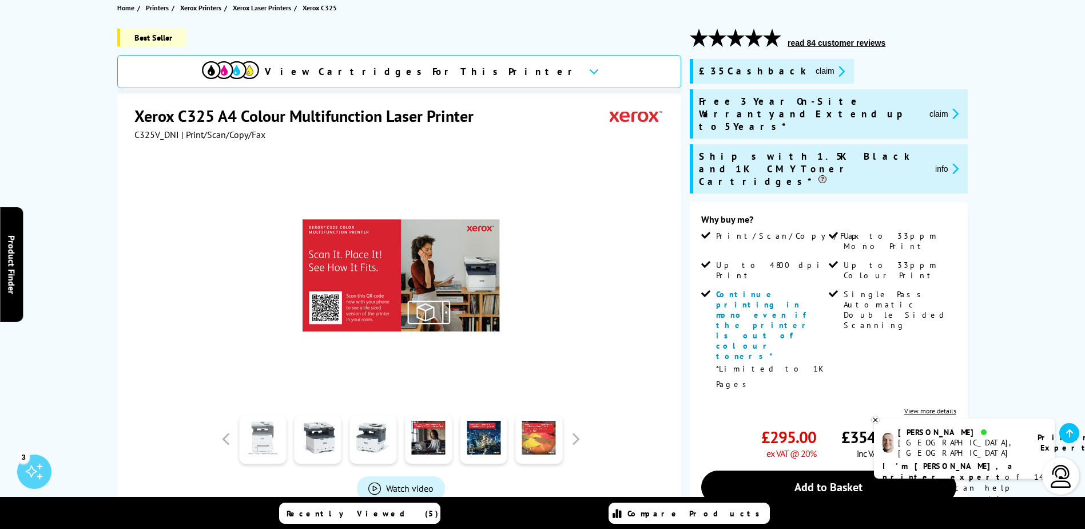
click at [276, 452] on link at bounding box center [262, 439] width 47 height 49
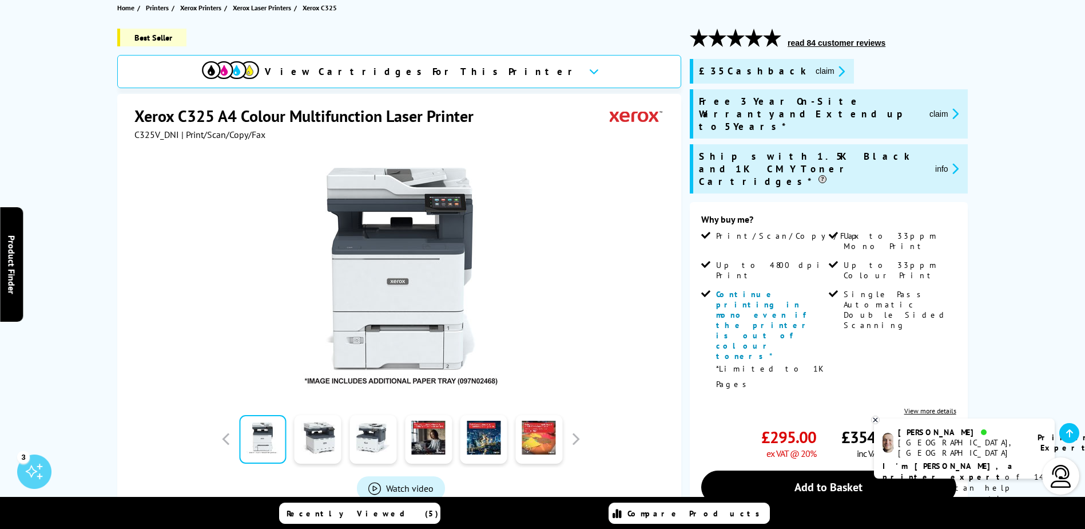
click at [589, 360] on div at bounding box center [400, 269] width 533 height 259
click at [320, 442] on link at bounding box center [318, 439] width 47 height 49
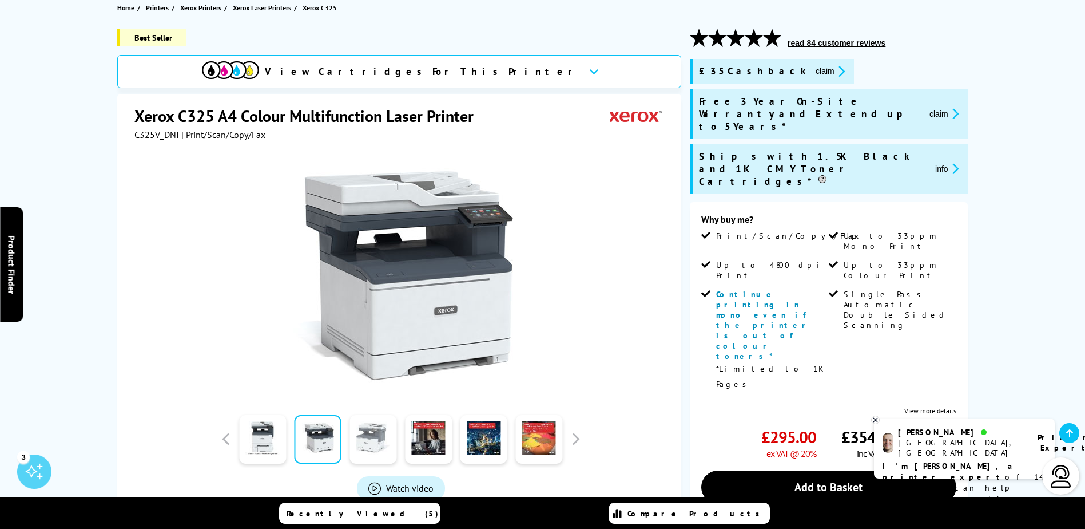
click at [374, 443] on link at bounding box center [373, 439] width 47 height 49
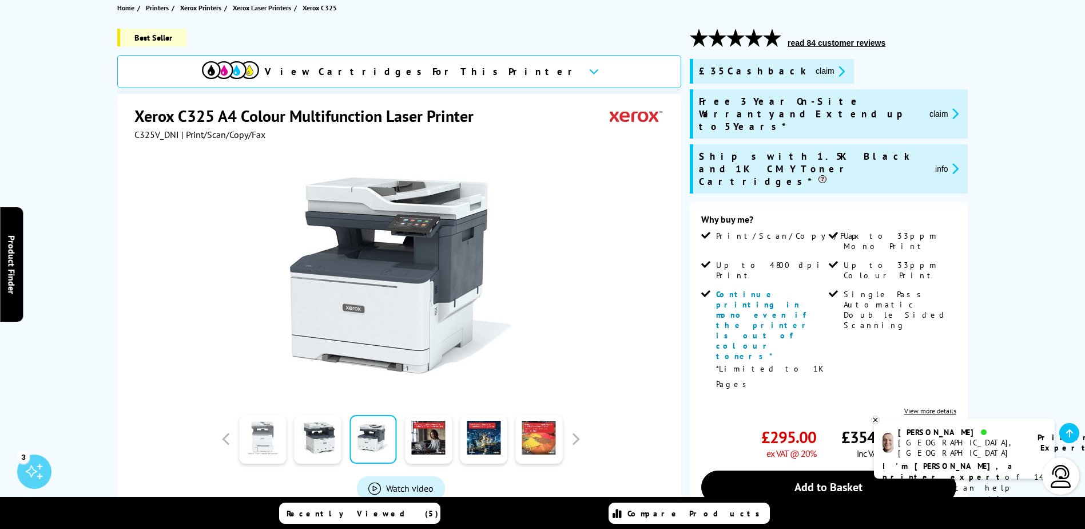
click at [273, 441] on link at bounding box center [262, 439] width 47 height 49
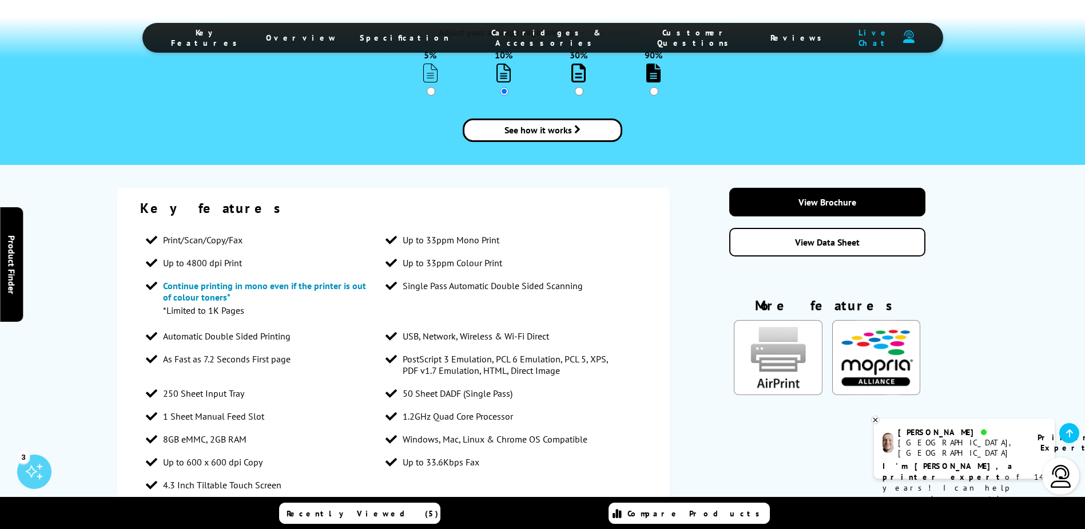
scroll to position [1735, 0]
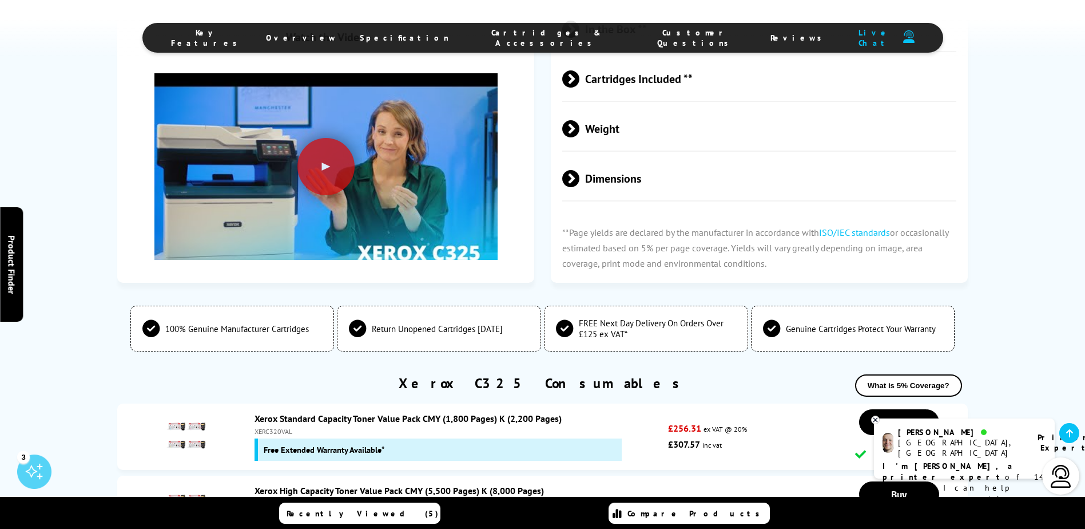
scroll to position [4276, 0]
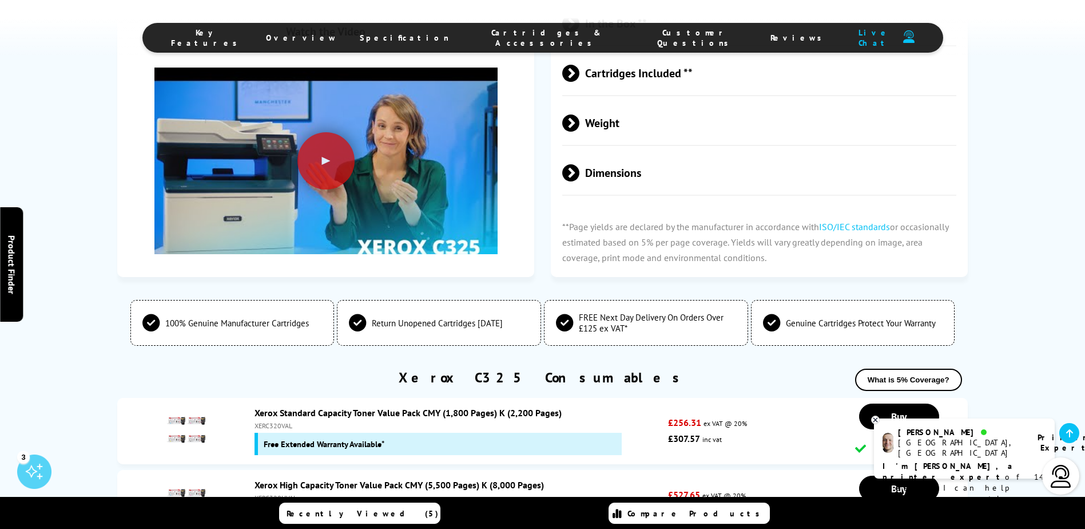
click at [534, 37] on span "Cartridges & Accessories" at bounding box center [547, 37] width 150 height 21
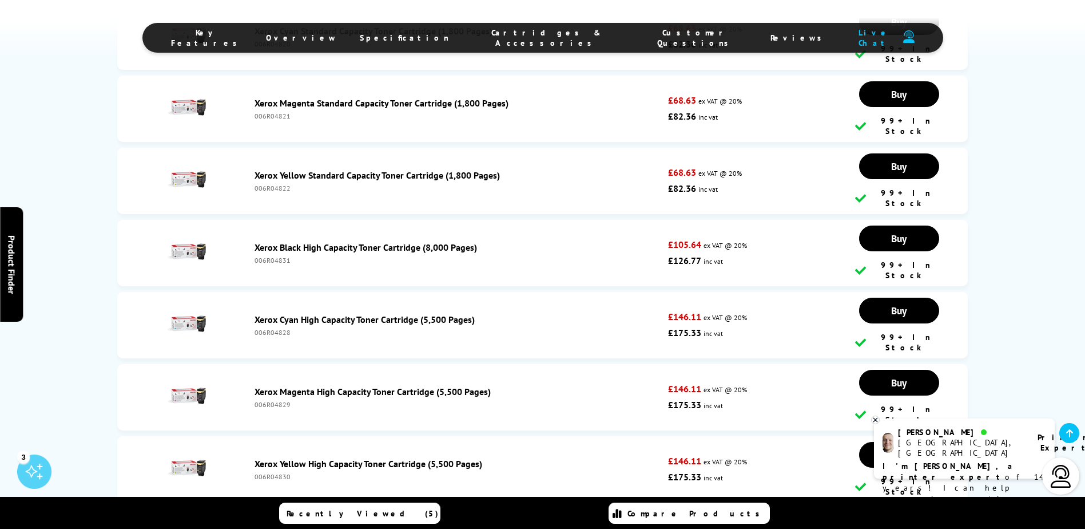
scroll to position [5151, 0]
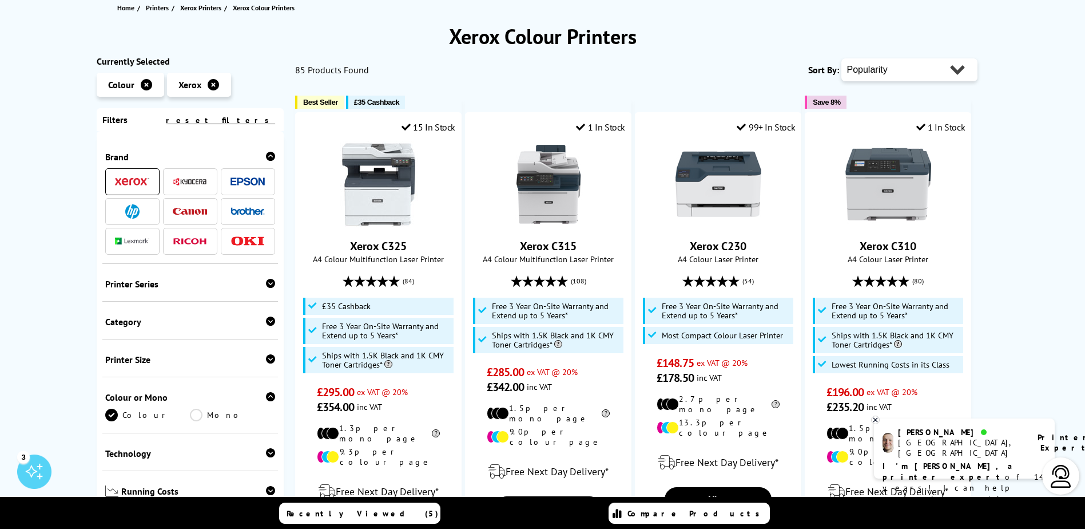
click at [187, 216] on span at bounding box center [190, 211] width 34 height 14
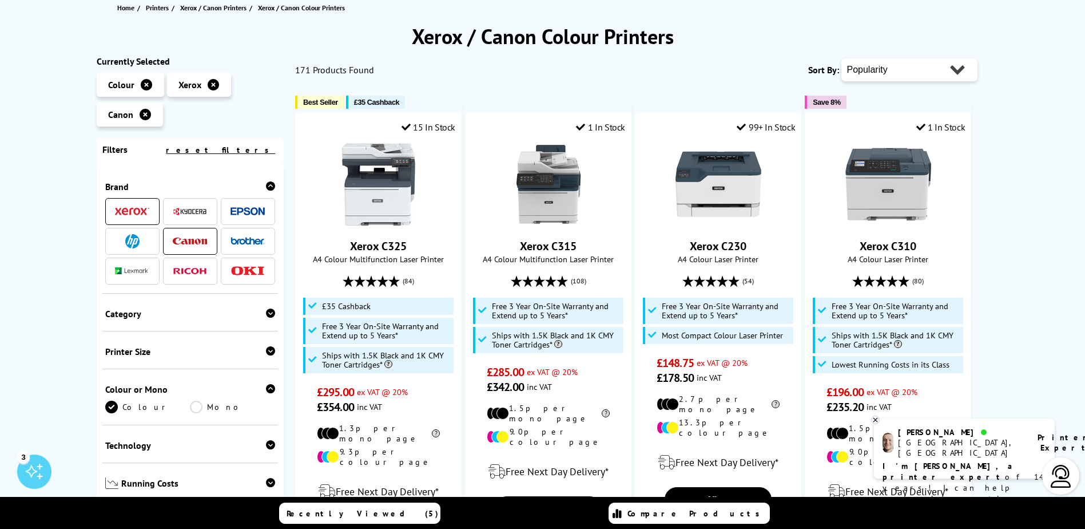
click at [134, 208] on img at bounding box center [132, 211] width 34 height 8
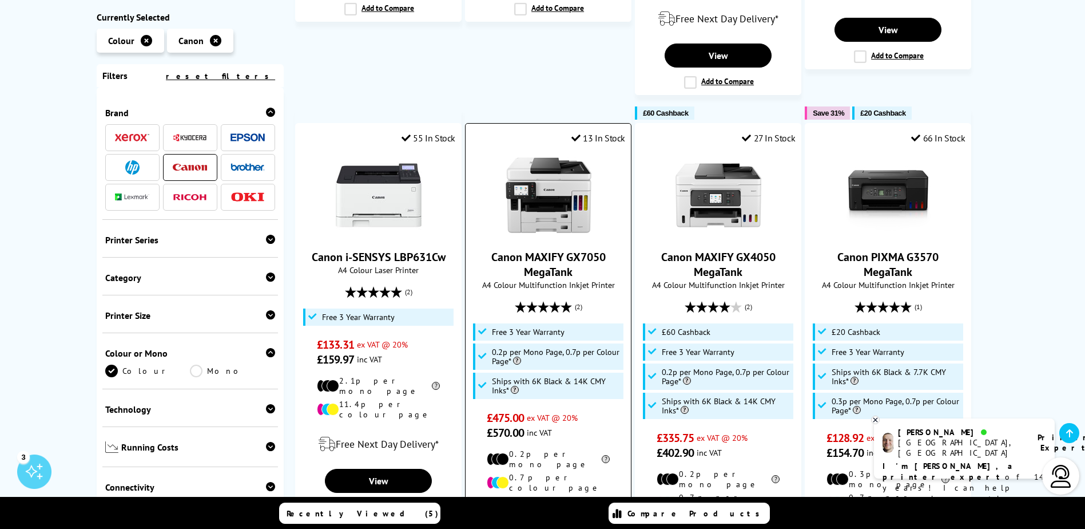
scroll to position [1068, 0]
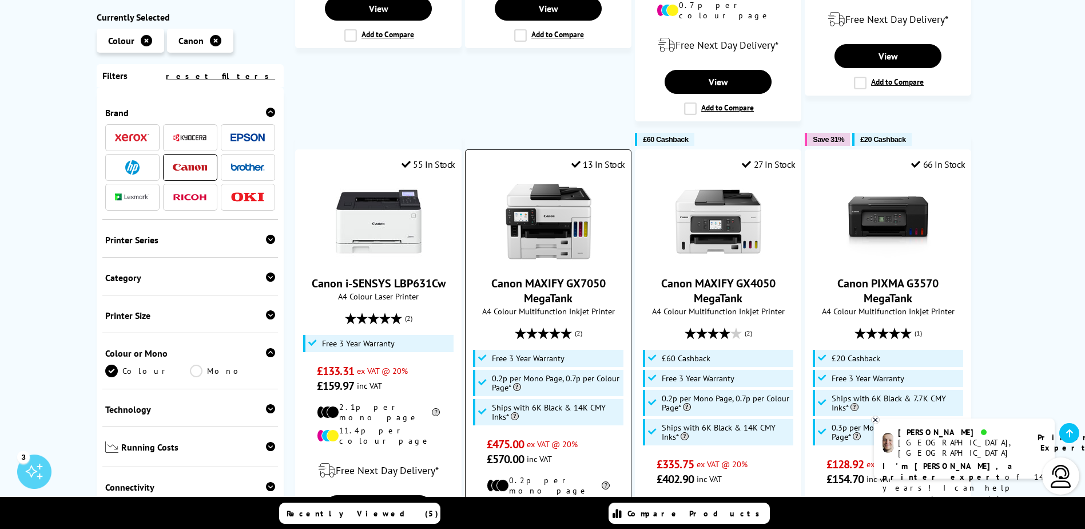
click at [556, 187] on img at bounding box center [549, 222] width 86 height 86
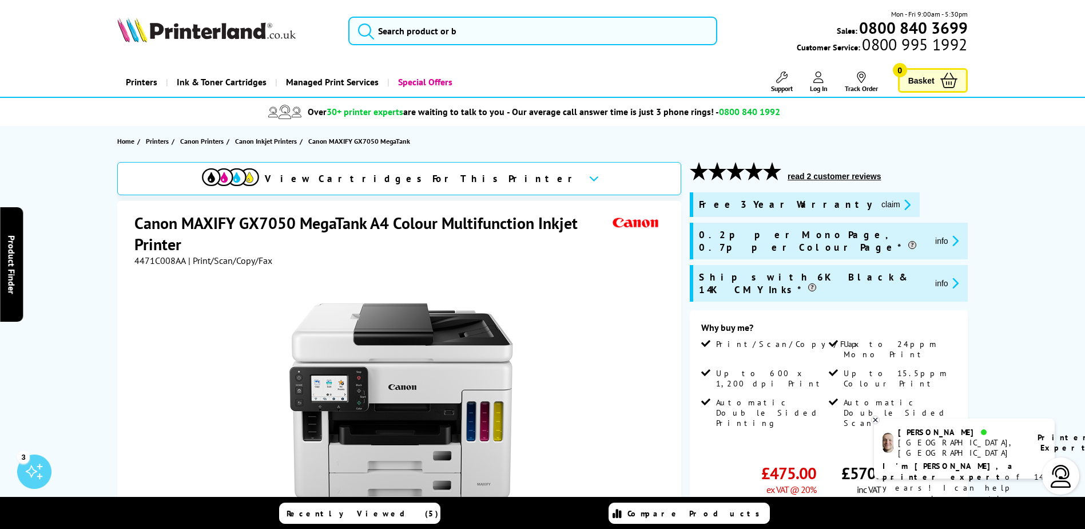
scroll to position [133, 0]
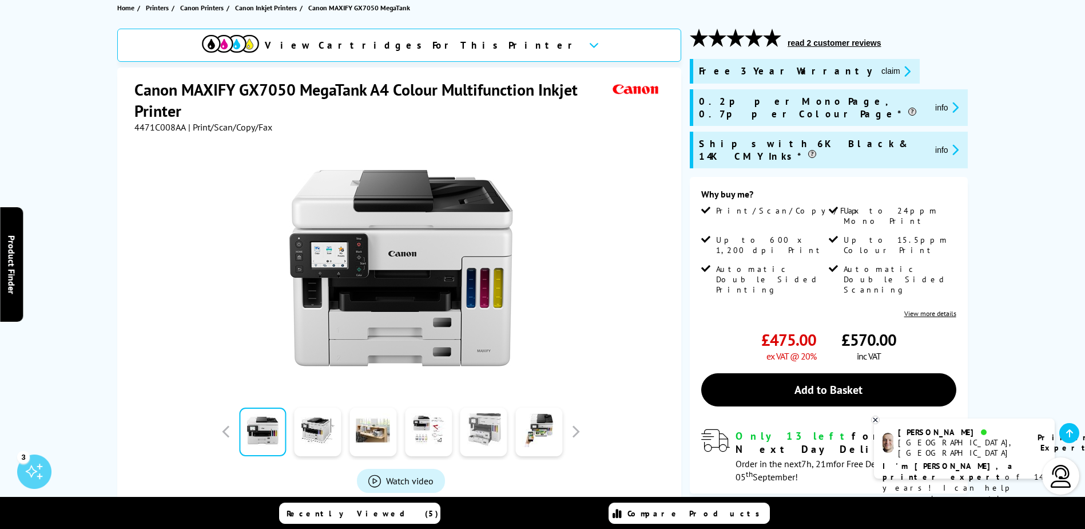
click at [493, 440] on link at bounding box center [484, 431] width 47 height 49
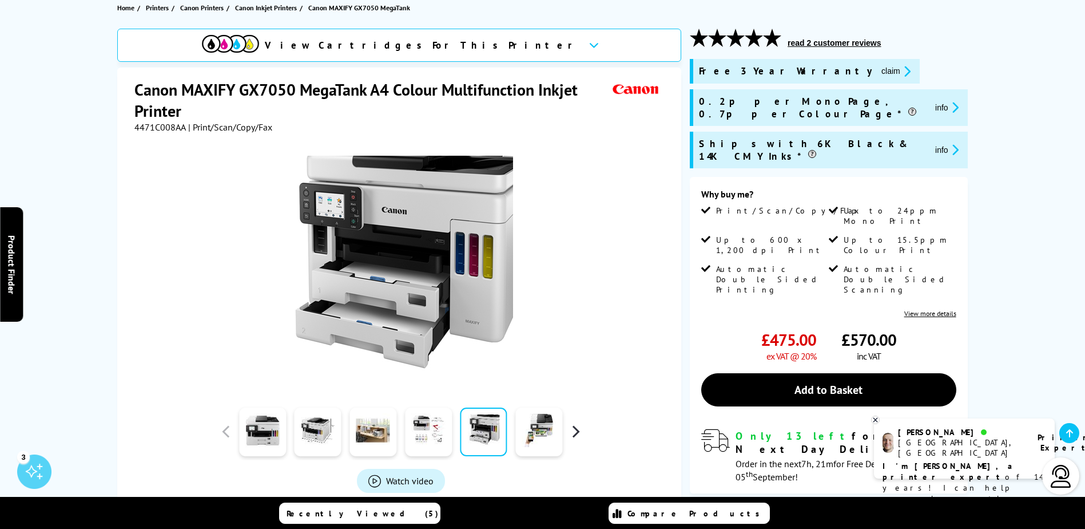
click at [580, 430] on button "button" at bounding box center [575, 431] width 17 height 17
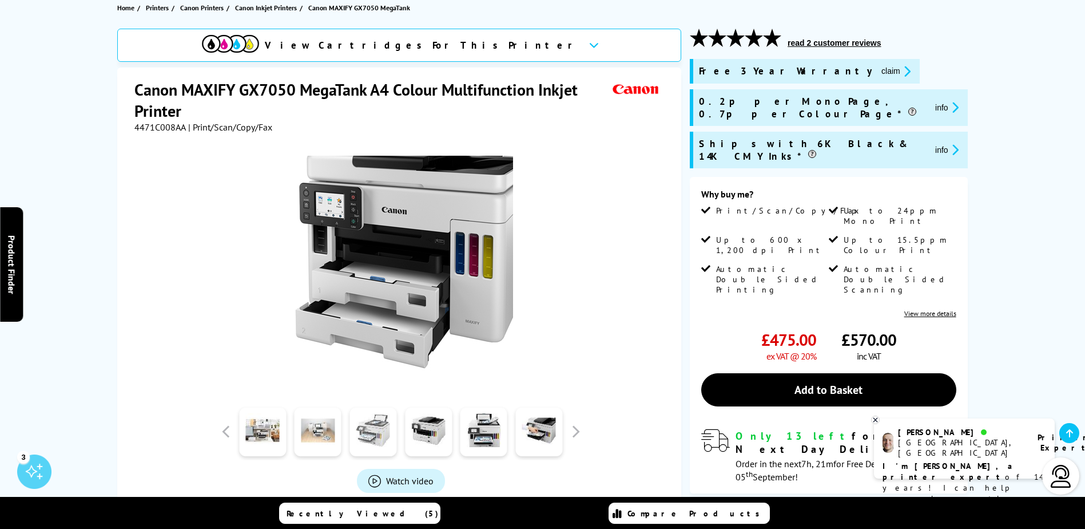
click at [359, 440] on link at bounding box center [373, 431] width 47 height 49
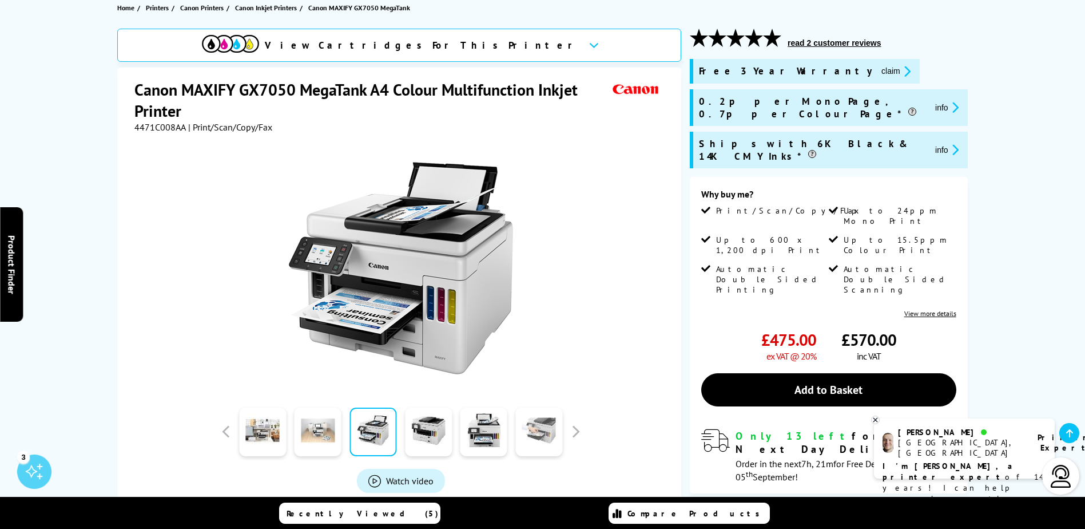
click at [548, 437] on link at bounding box center [539, 431] width 47 height 49
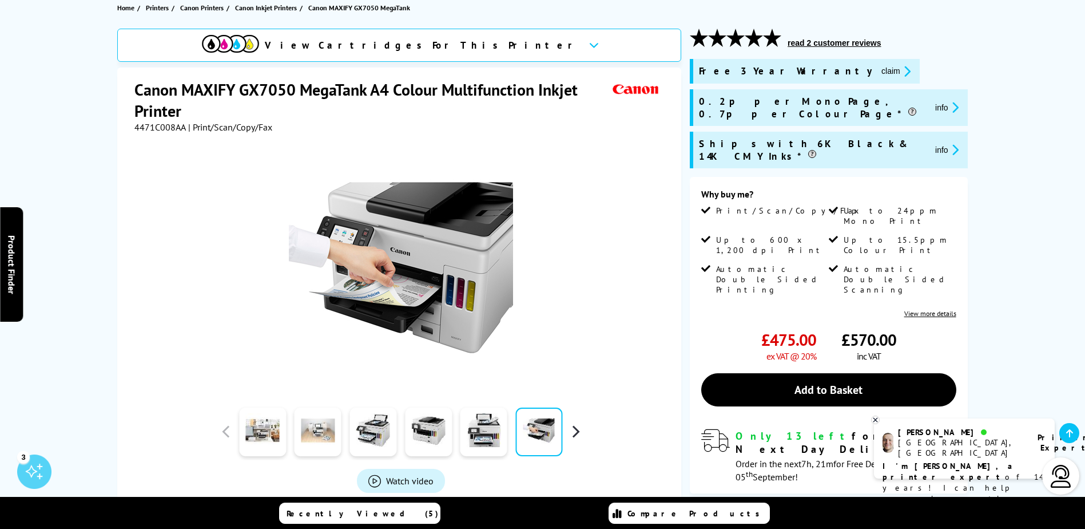
click at [577, 432] on button "button" at bounding box center [575, 431] width 17 height 17
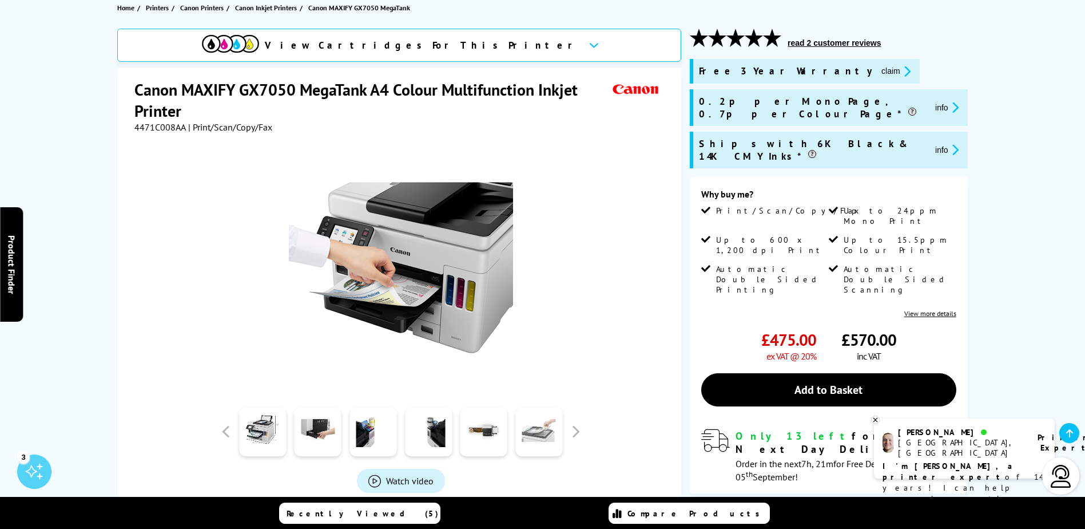
click at [545, 435] on link at bounding box center [539, 431] width 47 height 49
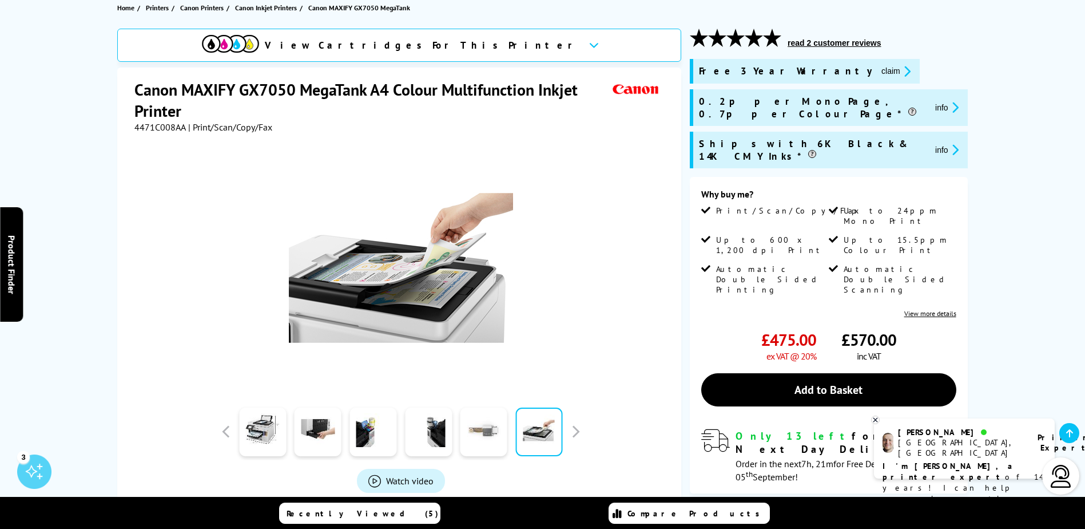
click at [500, 441] on link at bounding box center [484, 431] width 47 height 49
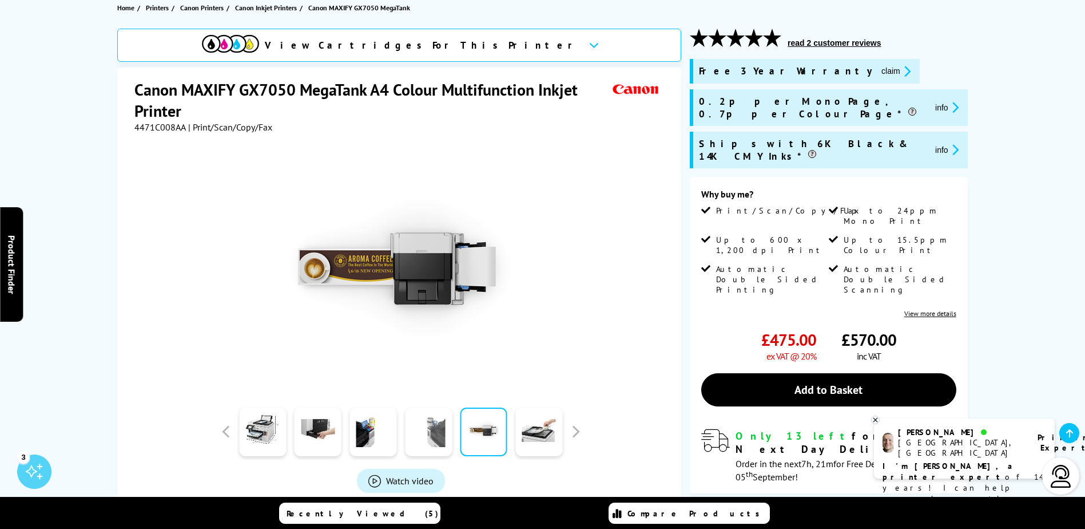
click at [442, 438] on link at bounding box center [428, 431] width 47 height 49
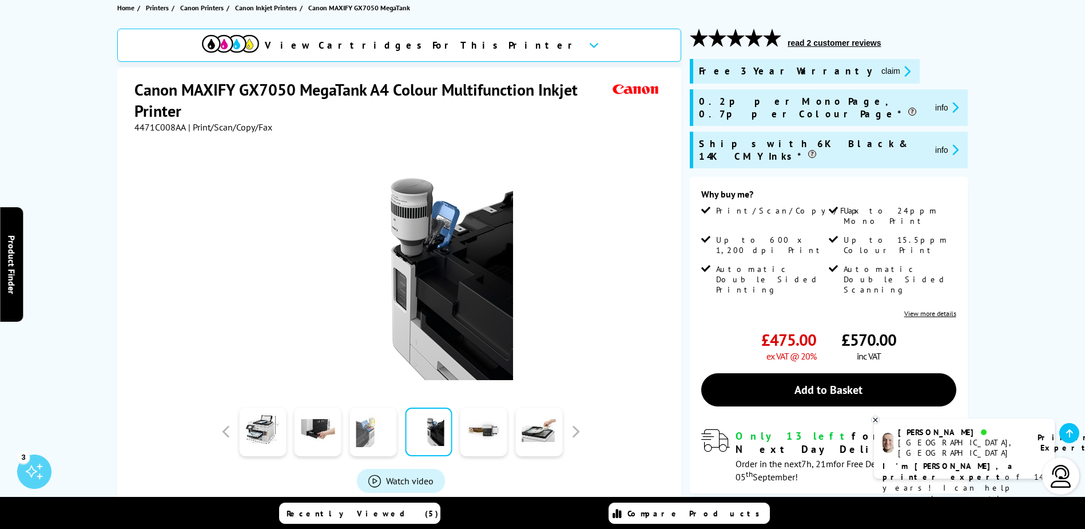
click at [382, 431] on link at bounding box center [373, 431] width 47 height 49
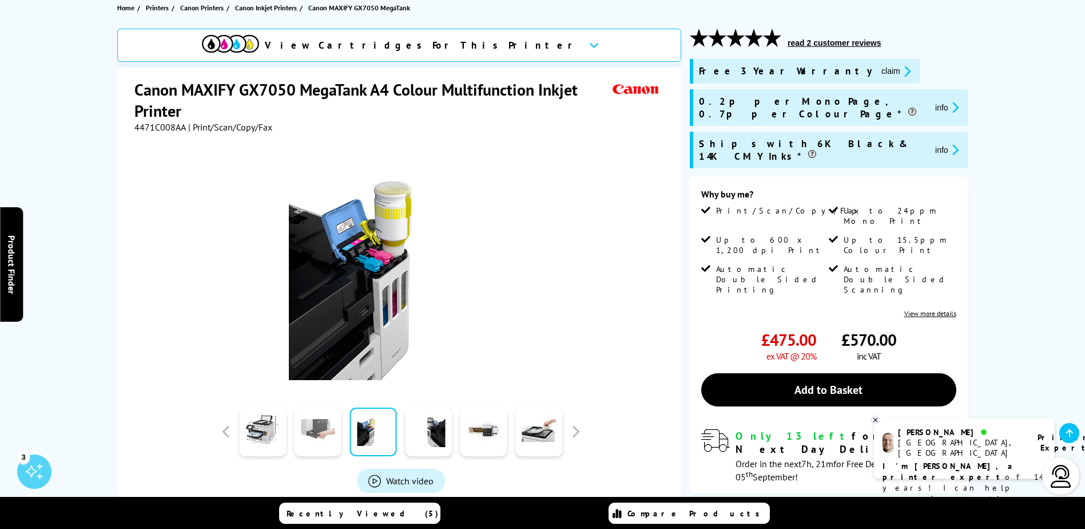
click at [330, 430] on link at bounding box center [318, 431] width 47 height 49
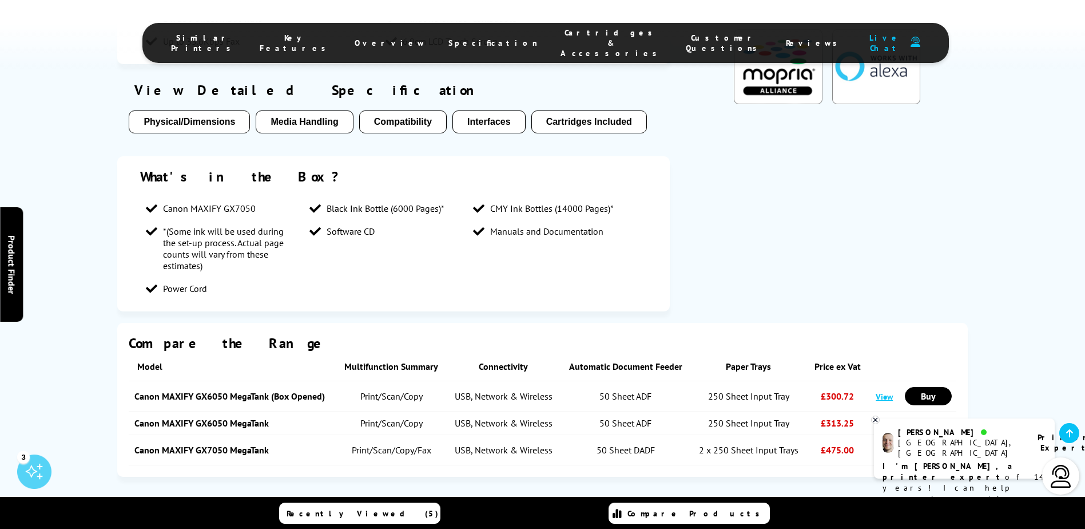
scroll to position [1735, 0]
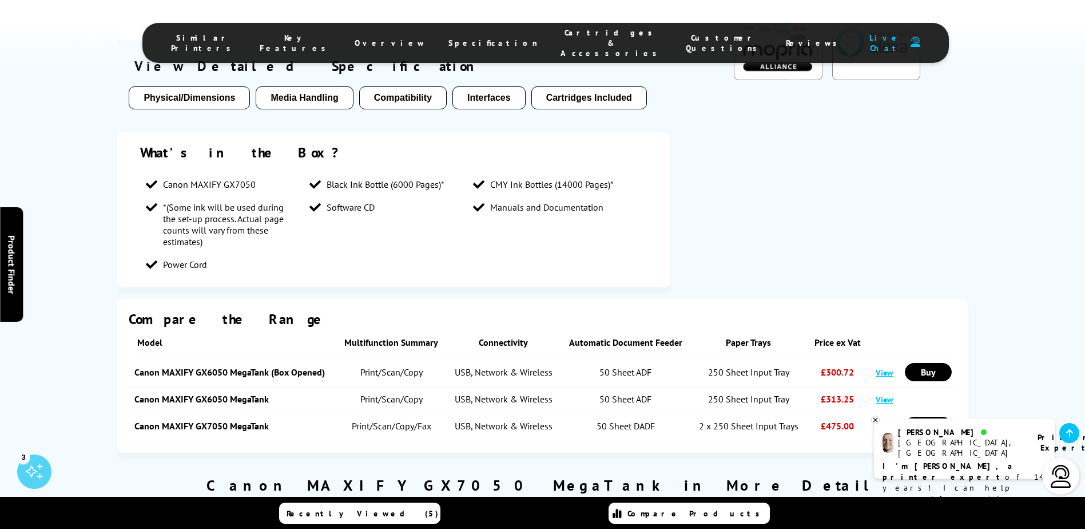
click at [879, 421] on link "View" at bounding box center [884, 426] width 17 height 11
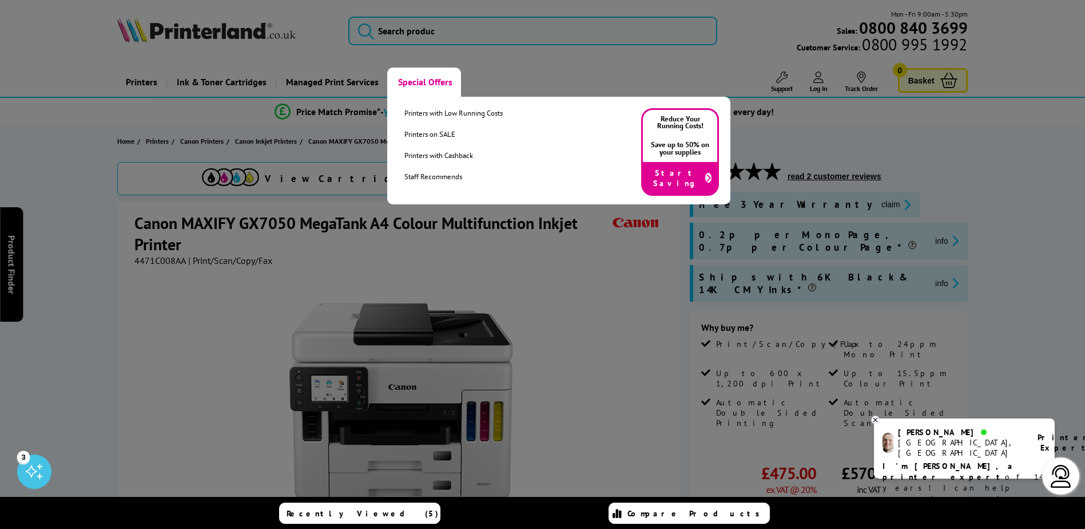
click at [422, 82] on link "Special Offers" at bounding box center [424, 82] width 74 height 29
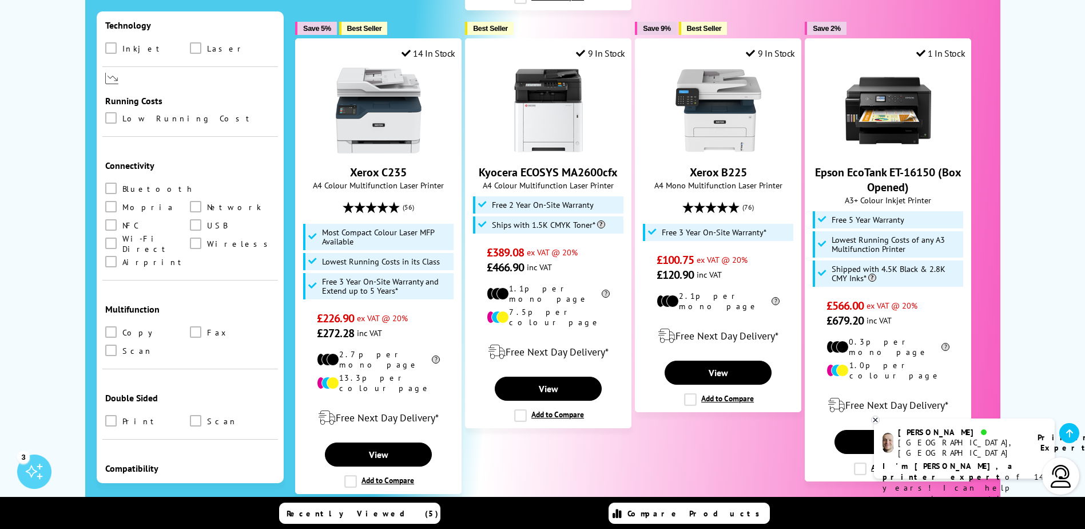
scroll to position [534, 0]
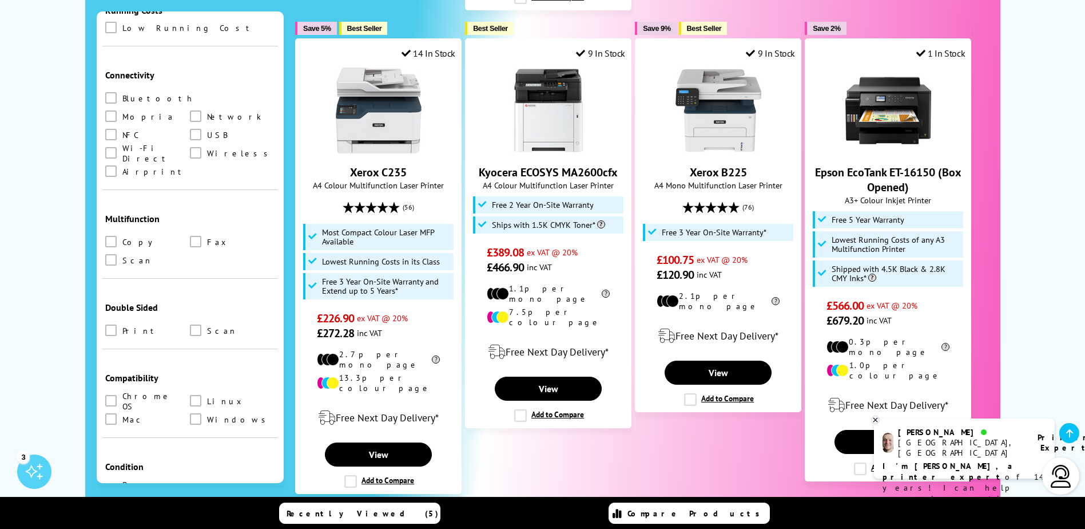
click at [110, 484] on span at bounding box center [110, 489] width 11 height 11
click at [122, 486] on Opened "checkbox" at bounding box center [122, 486] width 0 height 0
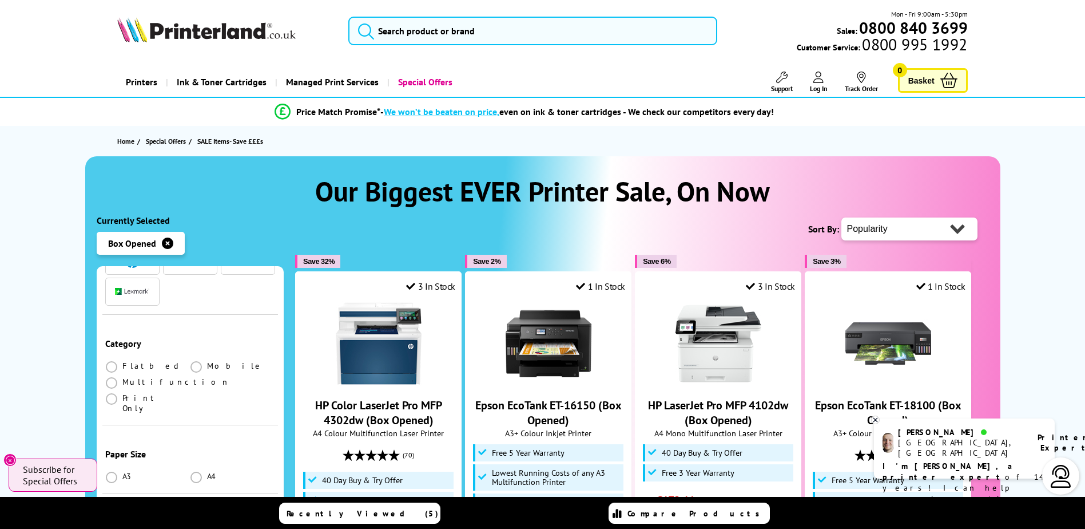
scroll to position [267, 0]
click at [106, 406] on span at bounding box center [111, 411] width 11 height 11
click at [122, 407] on input "radio" at bounding box center [122, 407] width 0 height 0
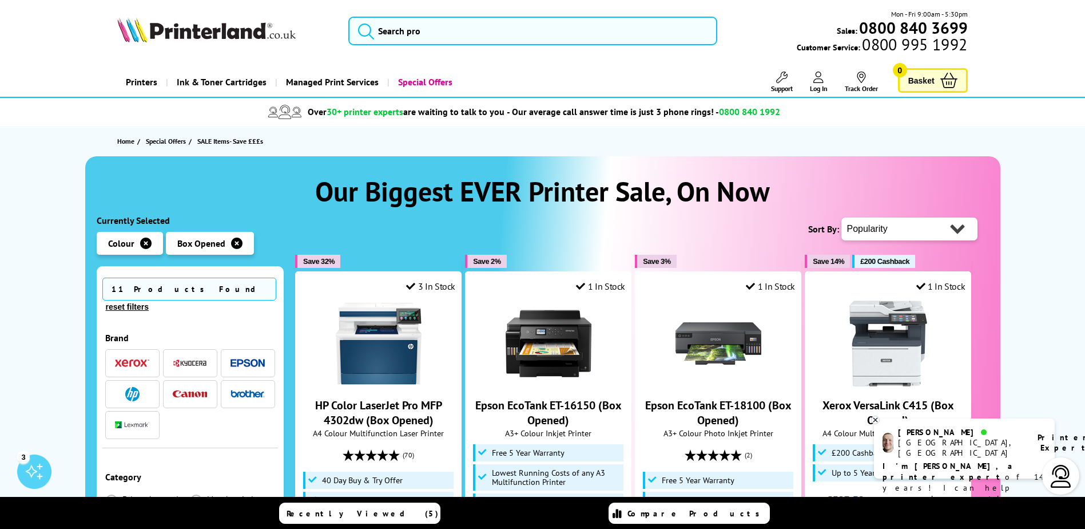
scroll to position [133, 0]
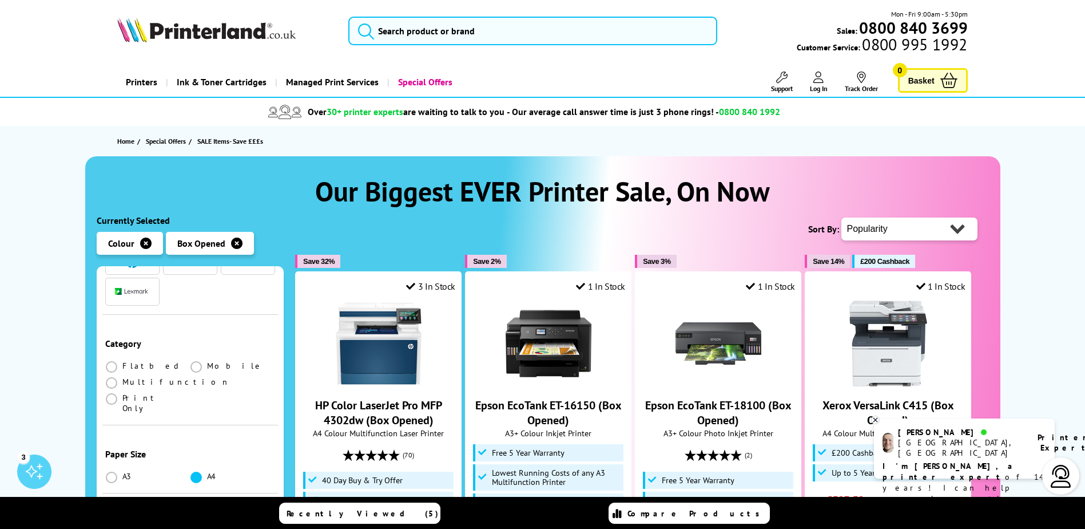
click at [191, 471] on span at bounding box center [196, 476] width 11 height 11
click at [207, 473] on input "radio" at bounding box center [207, 473] width 0 height 0
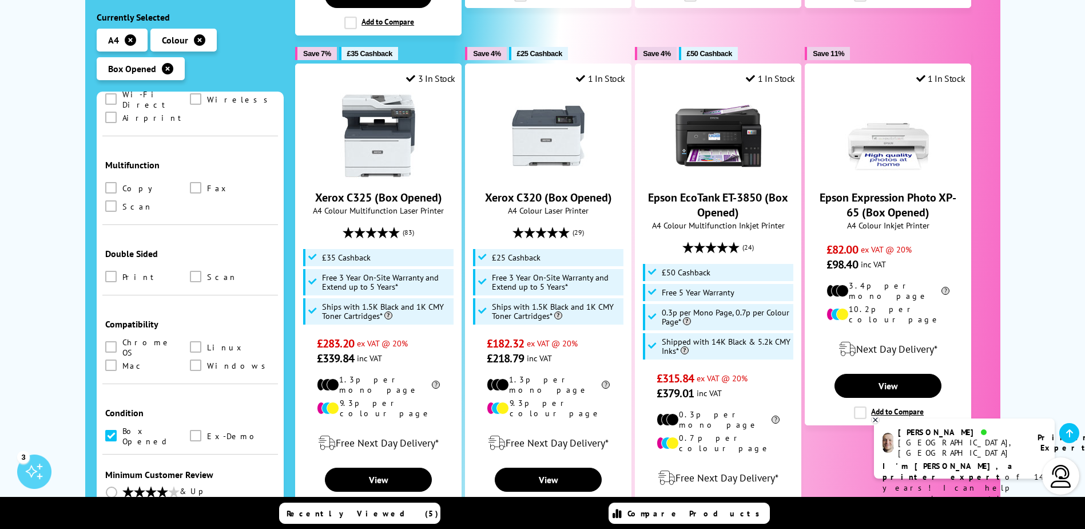
scroll to position [700, 0]
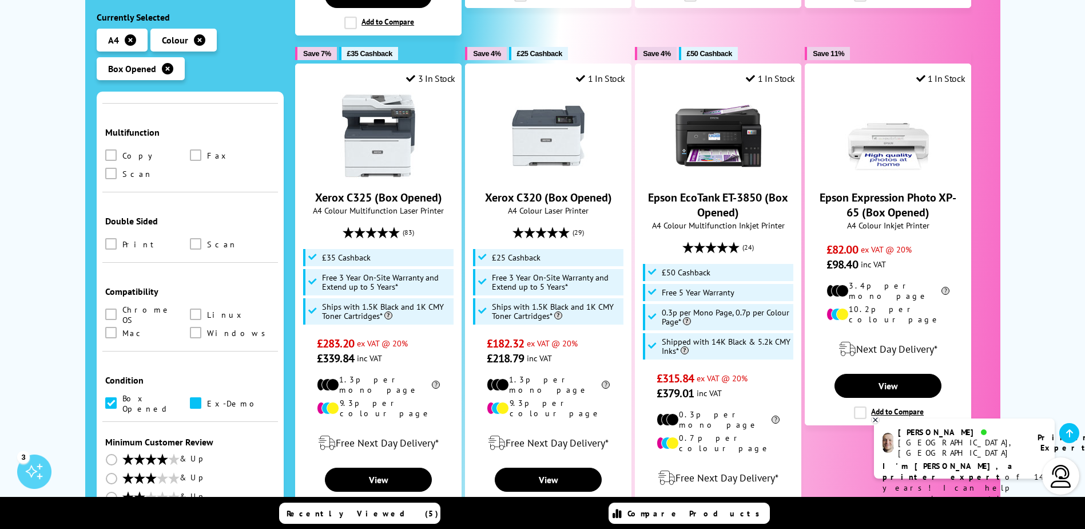
click at [193, 398] on span at bounding box center [195, 403] width 11 height 11
click at [207, 399] on input "checkbox" at bounding box center [207, 399] width 0 height 0
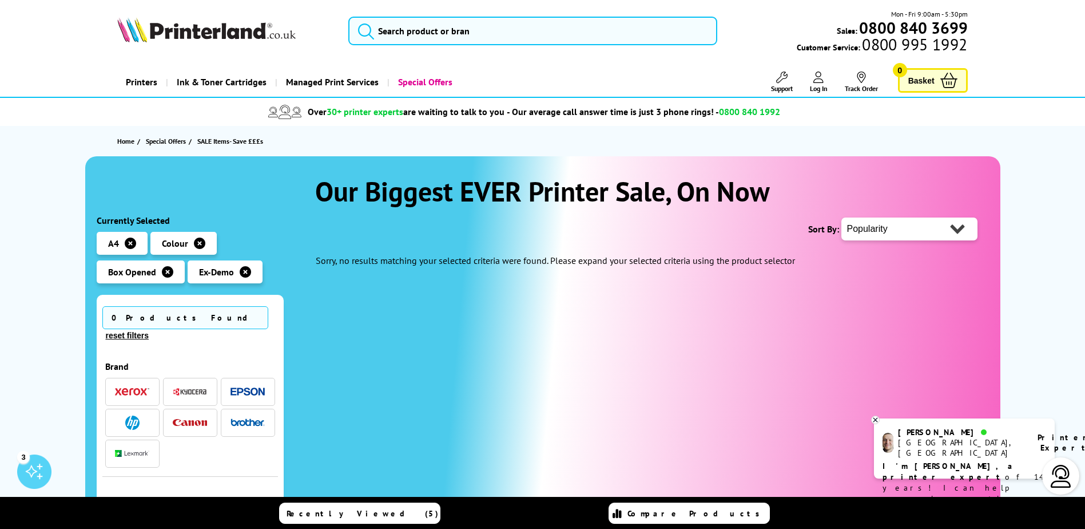
click at [217, 83] on span "Ink & Toner Cartridges" at bounding box center [222, 82] width 90 height 29
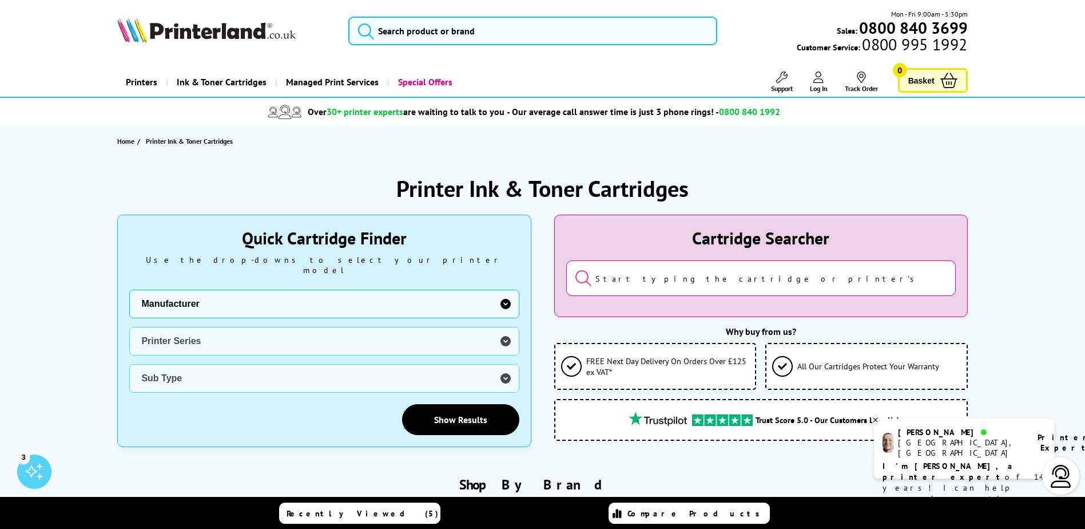
click at [335, 298] on select "Manufacturer Brother Canon Cubify Dell Dymo Epson HP Kodak Konica Minolta Kyoce…" at bounding box center [324, 304] width 390 height 29
select select "11997"
click at [129, 290] on select "Manufacturer Brother Canon Cubify Dell Dymo Epson HP Kodak Konica Minolta Kyoce…" at bounding box center [324, 304] width 390 height 29
click at [345, 334] on select "Printer Series DCP Inkjet Series FAX Inkjet Series HL Inkjet Series MFC Inkjet …" at bounding box center [324, 341] width 390 height 29
select select "32912"
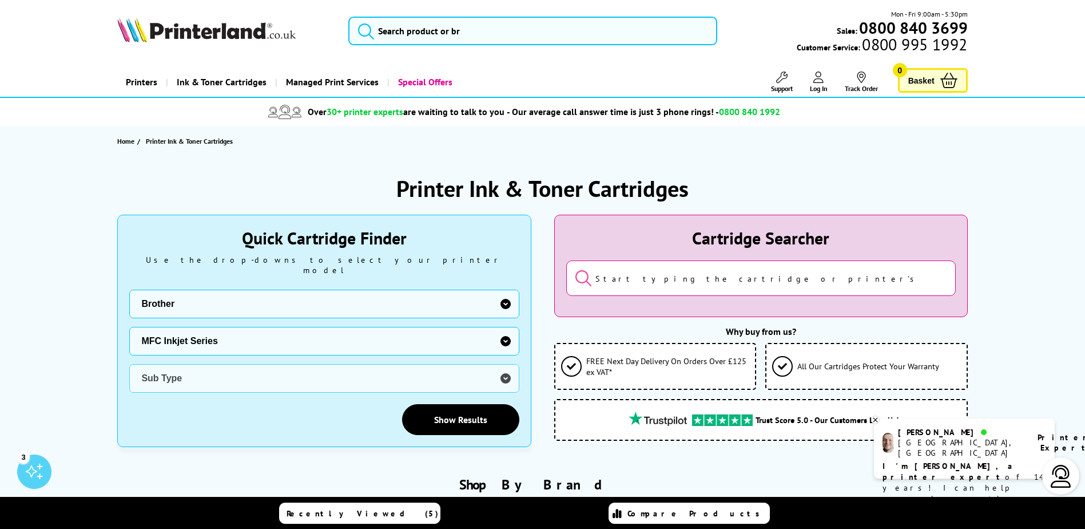
click at [129, 327] on select "Printer Series DCP Inkjet Series FAX Inkjet Series HL Inkjet Series MFC Inkjet …" at bounding box center [324, 341] width 390 height 29
click at [383, 367] on select "Sub Type Brother MFC-210 Brother MFC-235C Brother MFC-240 Brother MFC-250C Brot…" at bounding box center [324, 378] width 390 height 29
select select "38450"
click at [129, 364] on select "Sub Type Brother MFC-210 Brother MFC-235C Brother MFC-240 Brother MFC-250C Brot…" at bounding box center [324, 378] width 390 height 29
click at [449, 418] on link "Show Results" at bounding box center [460, 419] width 117 height 31
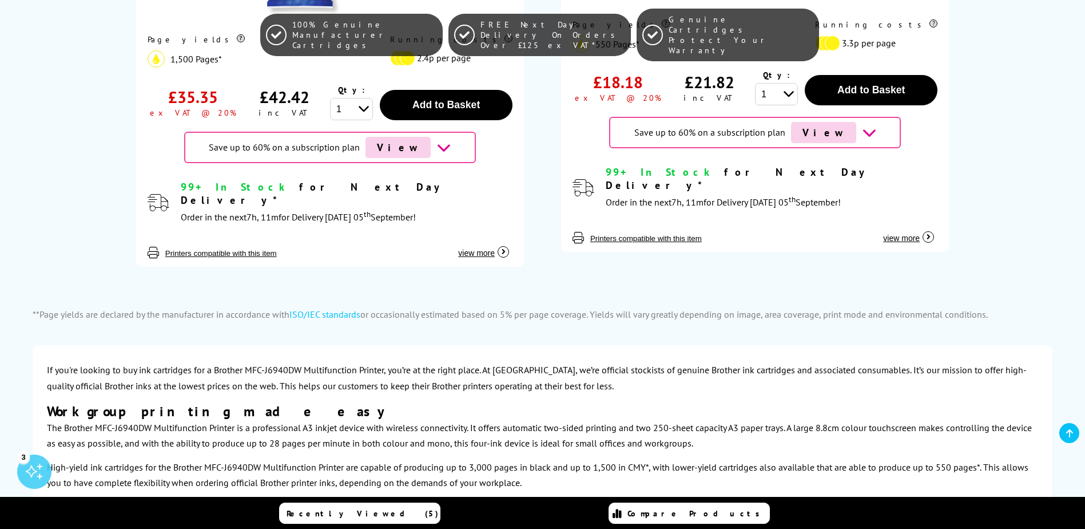
scroll to position [2136, 0]
